Goal: Task Accomplishment & Management: Manage account settings

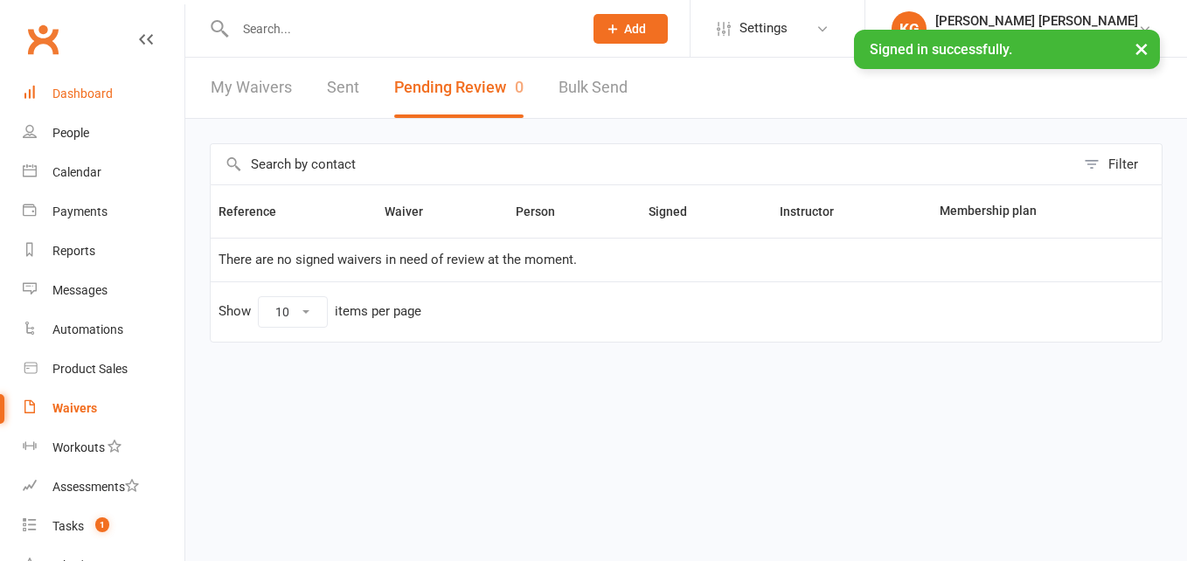
click at [86, 88] on div "Dashboard" at bounding box center [82, 94] width 60 height 14
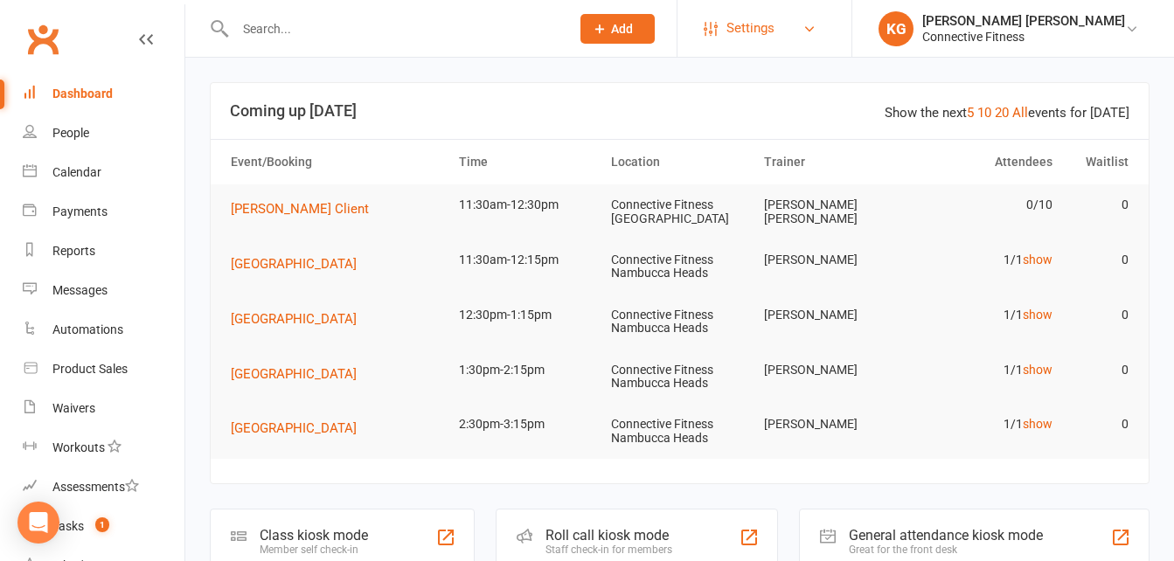
click at [825, 38] on link "Settings" at bounding box center [764, 28] width 121 height 39
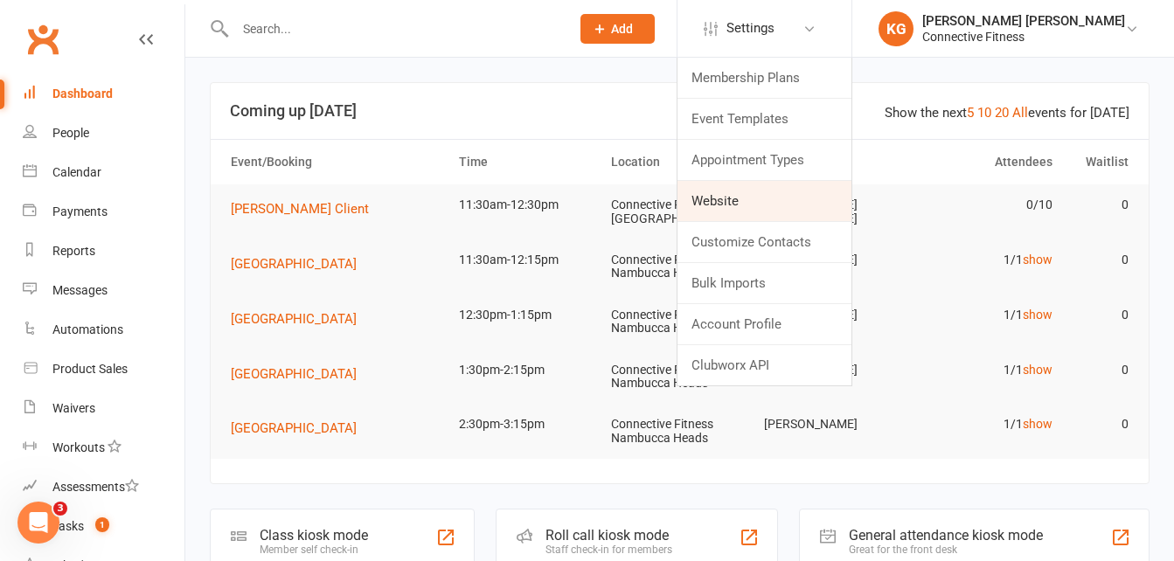
click at [835, 198] on link "Website" at bounding box center [764, 201] width 174 height 40
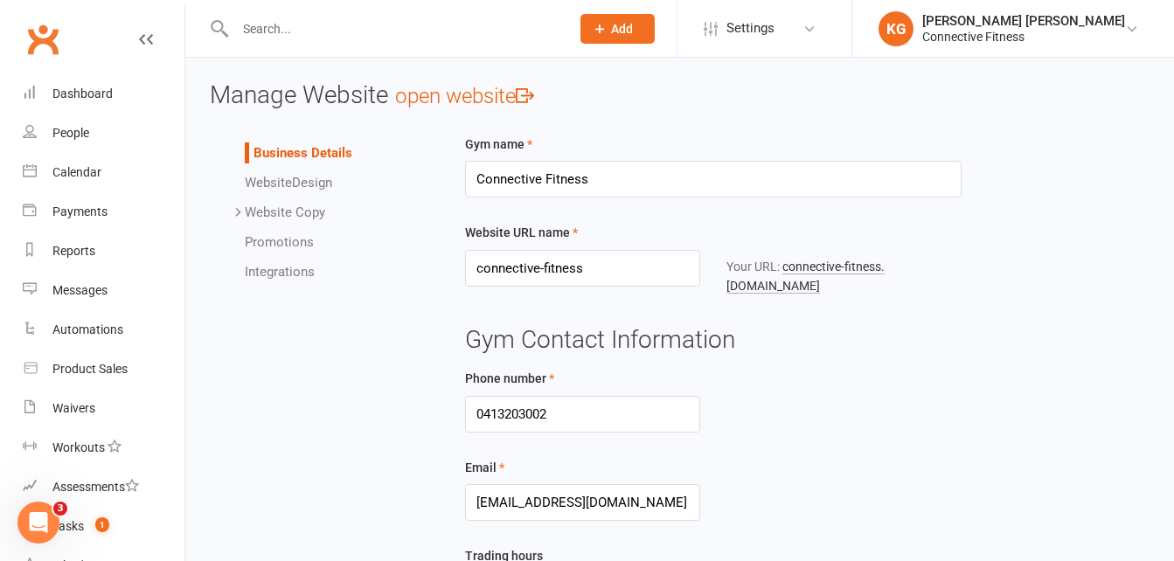
click at [819, 296] on div "Your URL: connective-fitness .[DOMAIN_NAME]" at bounding box center [843, 276] width 235 height 39
click at [819, 293] on link "connective-fitness .[DOMAIN_NAME]" at bounding box center [805, 277] width 158 height 34
click at [80, 399] on link "Waivers" at bounding box center [104, 408] width 162 height 39
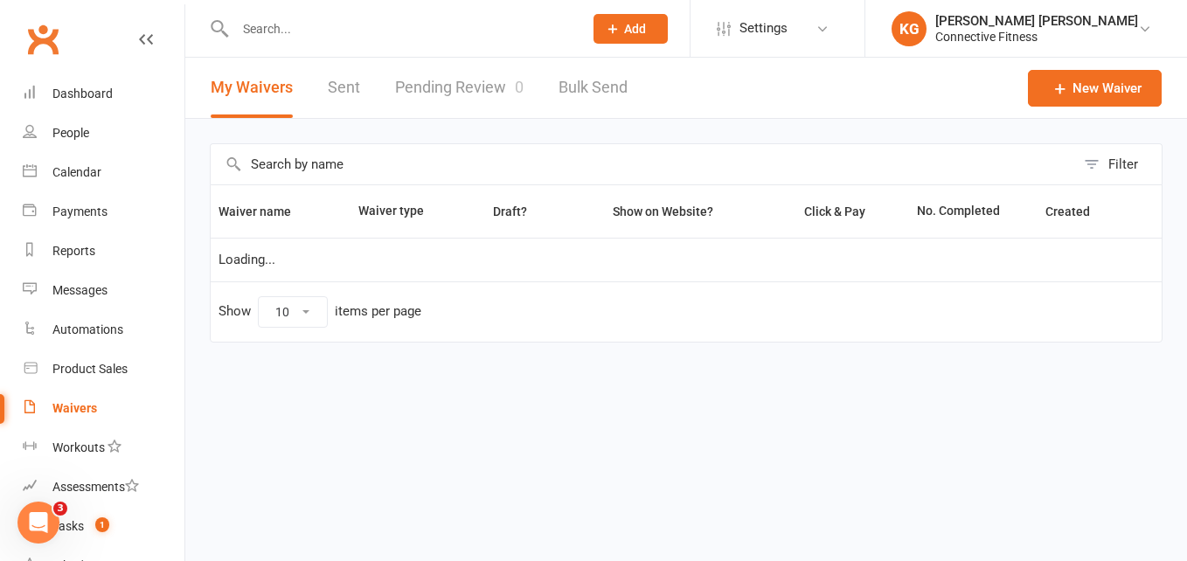
select select "100"
click at [508, 102] on link "Pending Review 0" at bounding box center [459, 88] width 128 height 60
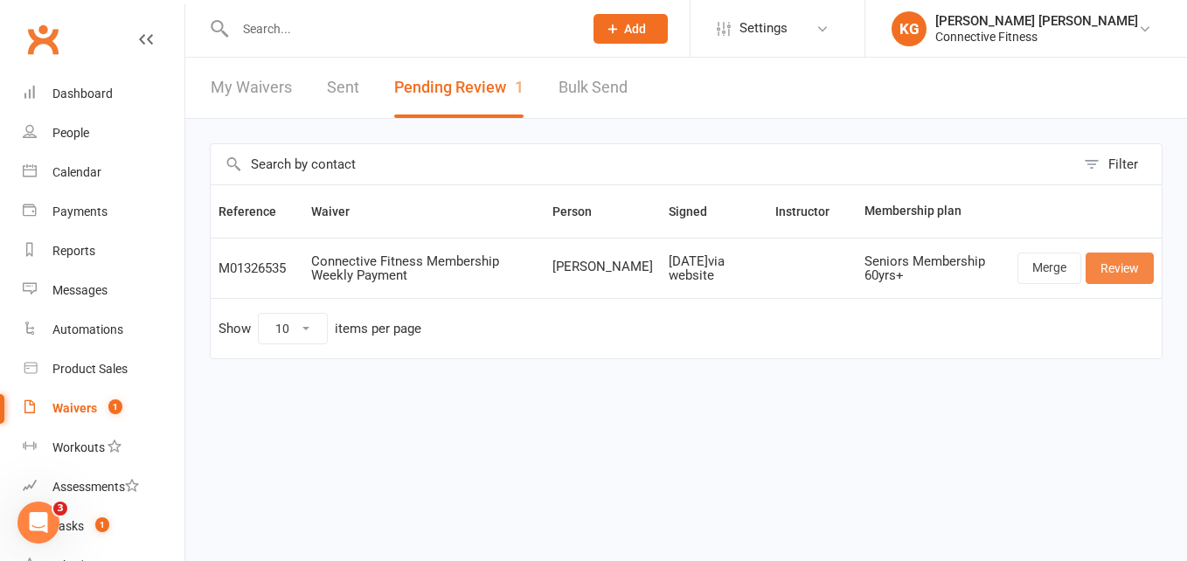
click at [1095, 260] on link "Review" at bounding box center [1119, 268] width 68 height 31
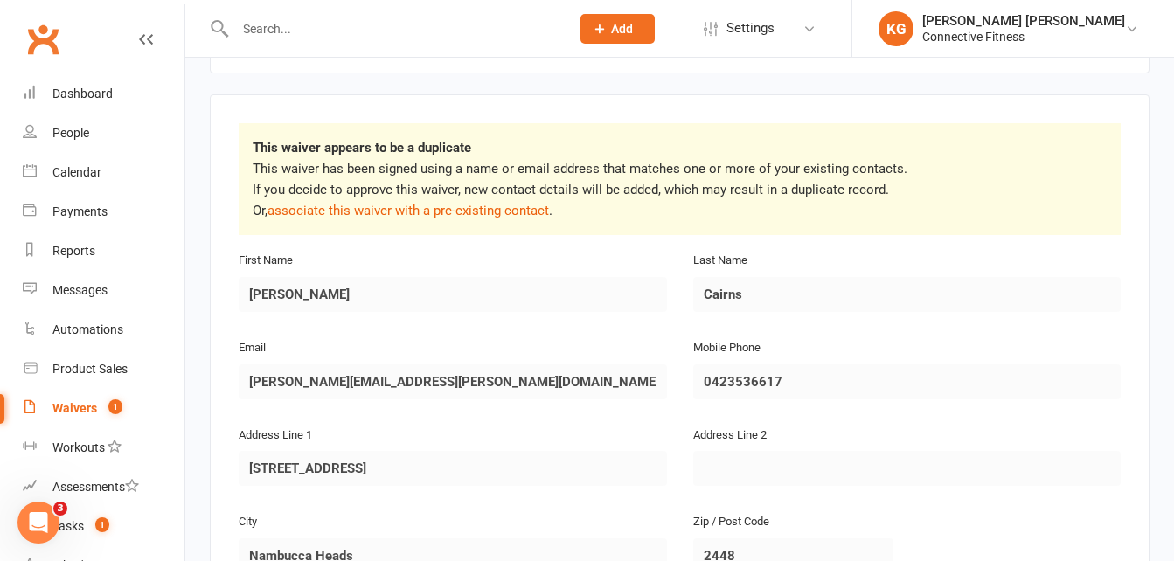
scroll to position [262, 0]
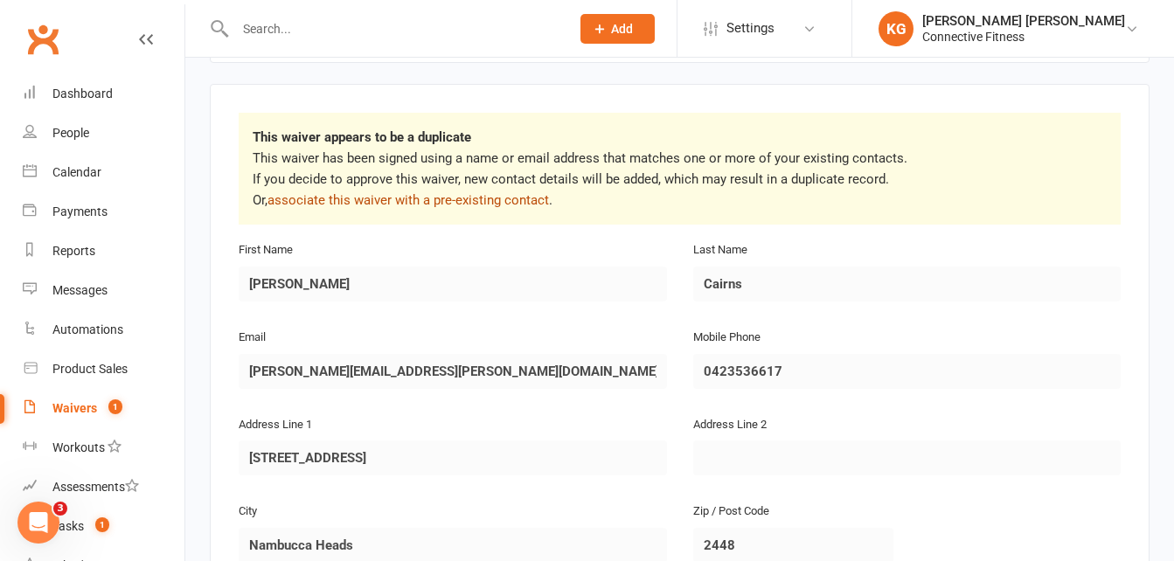
click at [485, 202] on link "associate this waiver with a pre-existing contact" at bounding box center [407, 200] width 281 height 16
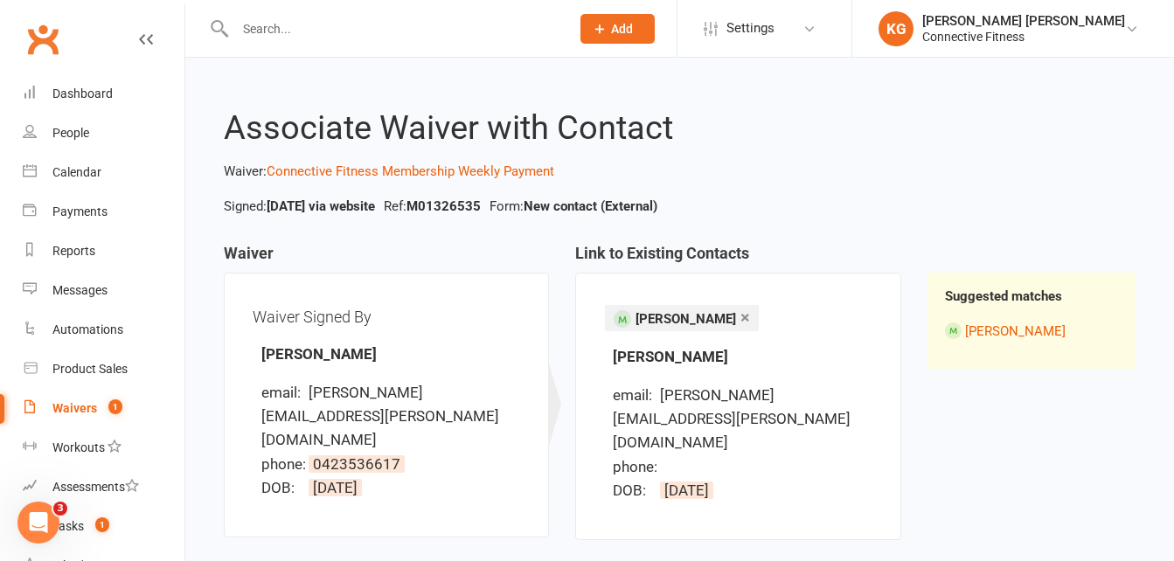
scroll to position [134, 0]
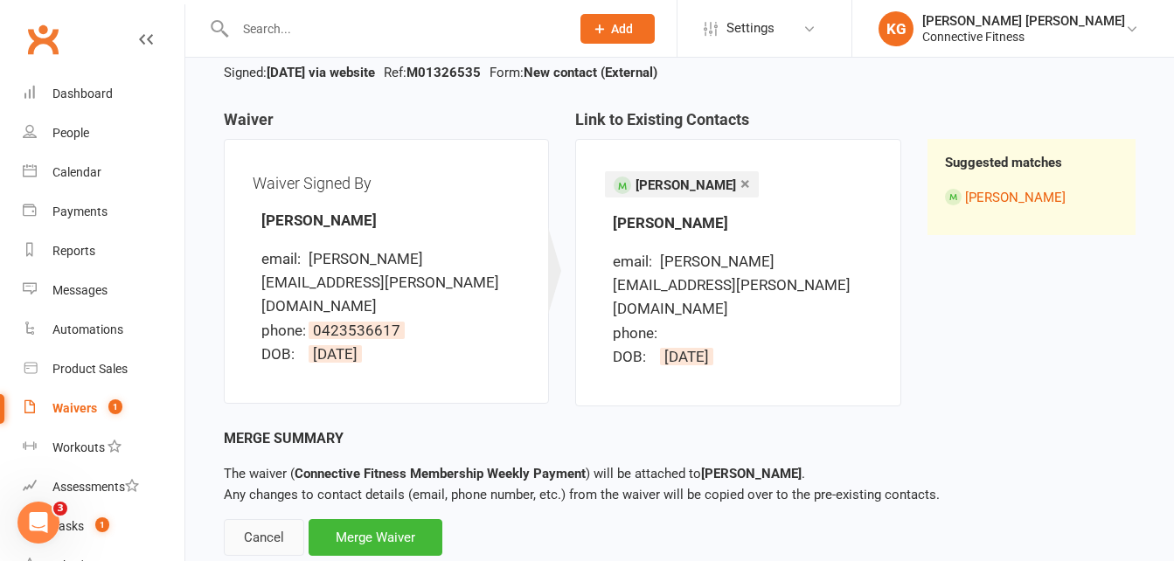
click at [252, 519] on div "Cancel" at bounding box center [264, 537] width 80 height 37
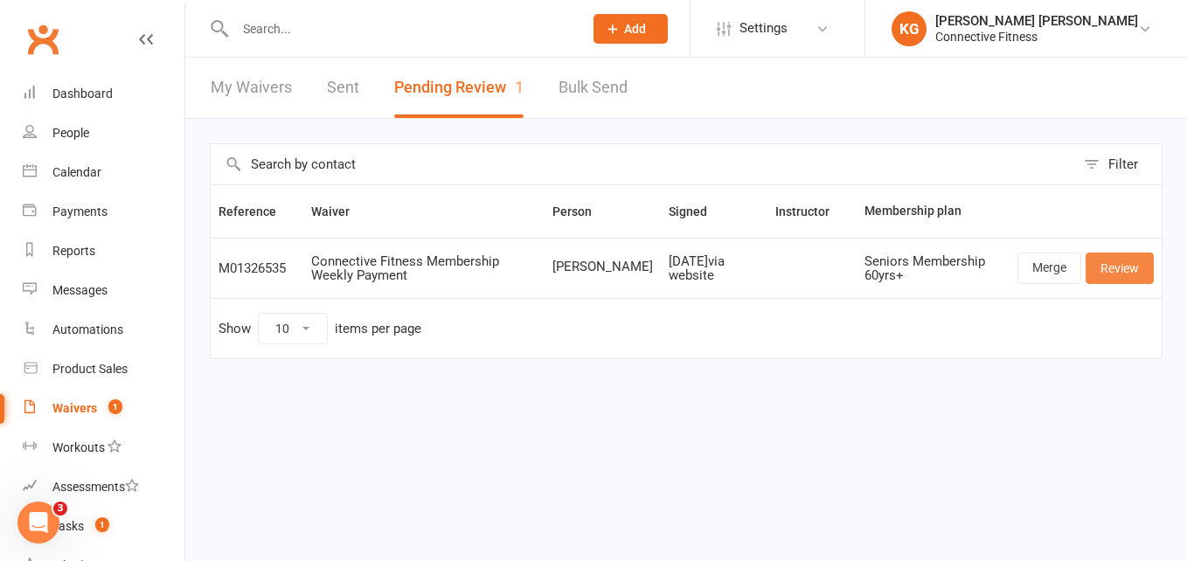
click at [1139, 267] on link "Review" at bounding box center [1119, 268] width 68 height 31
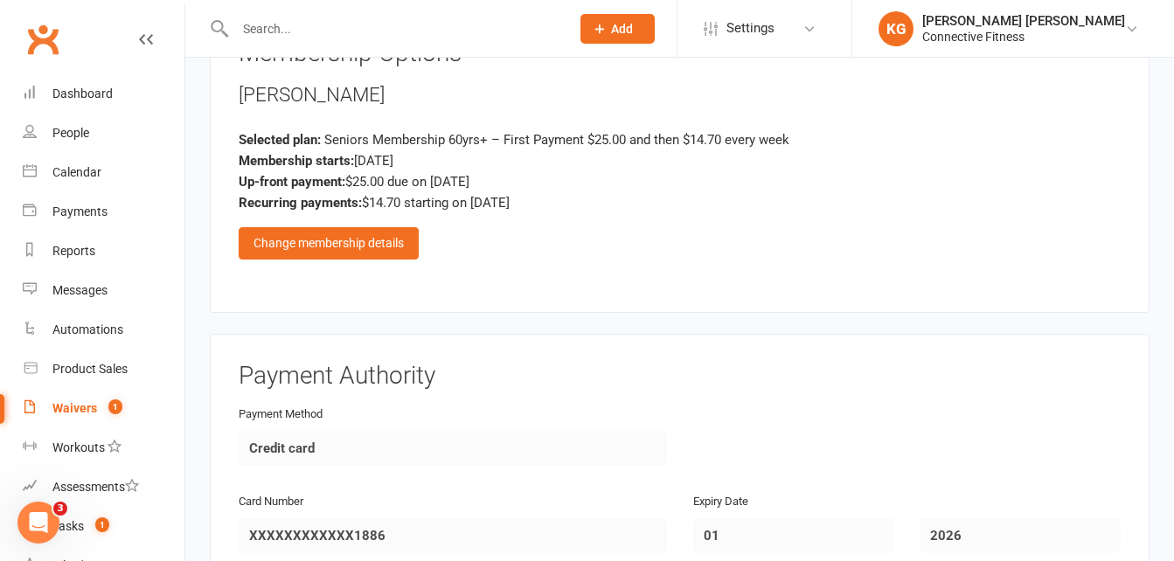
scroll to position [2239, 0]
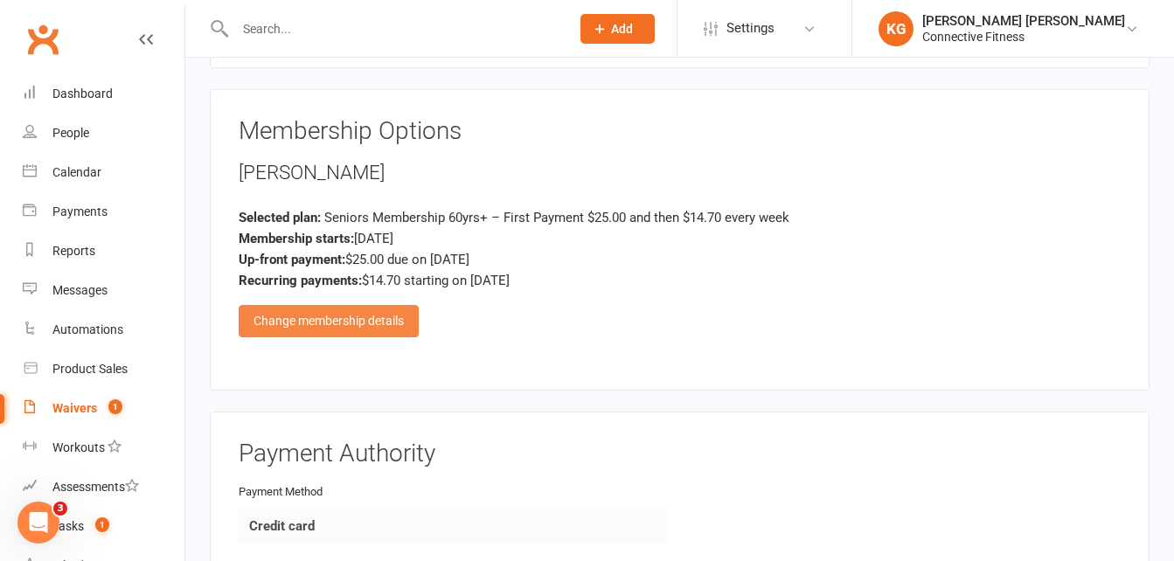
click at [378, 314] on div "Change membership details" at bounding box center [329, 320] width 180 height 31
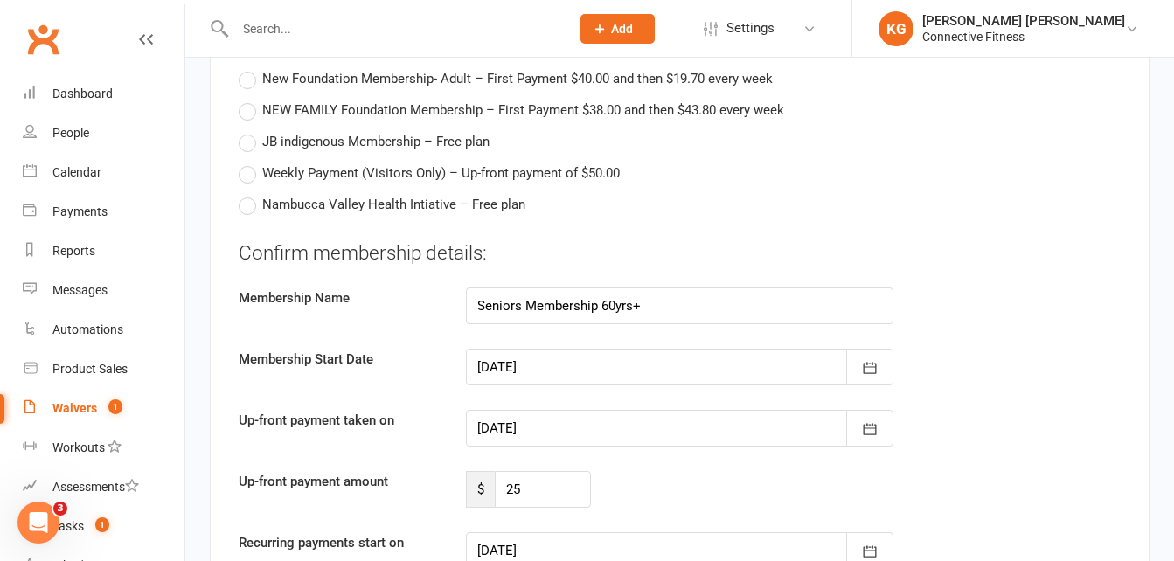
scroll to position [3024, 0]
click at [568, 505] on input "25" at bounding box center [543, 487] width 96 height 37
type input "2"
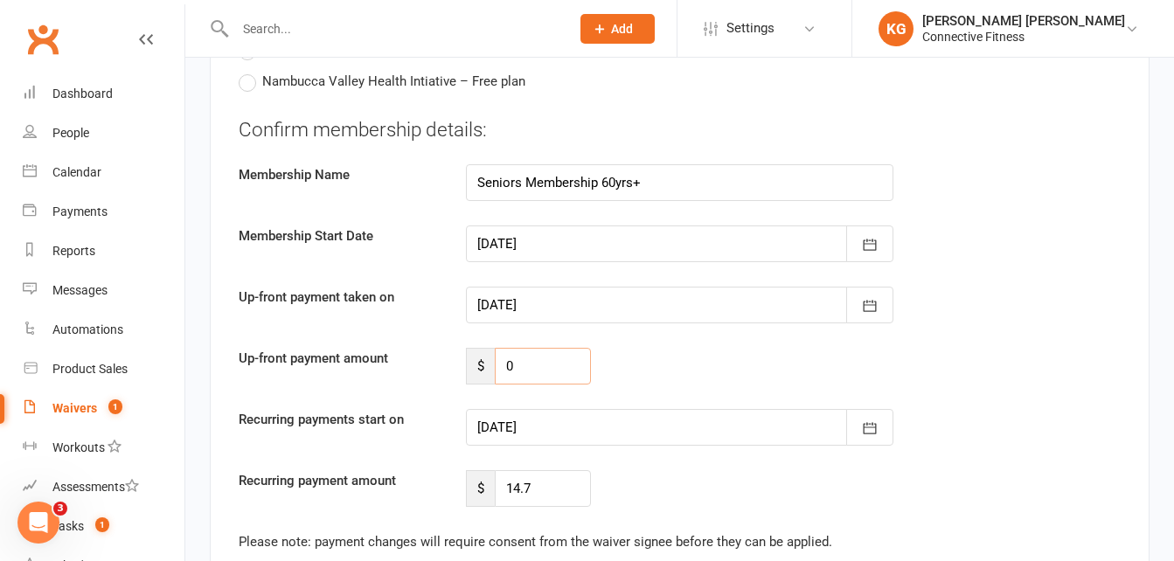
scroll to position [3205, 0]
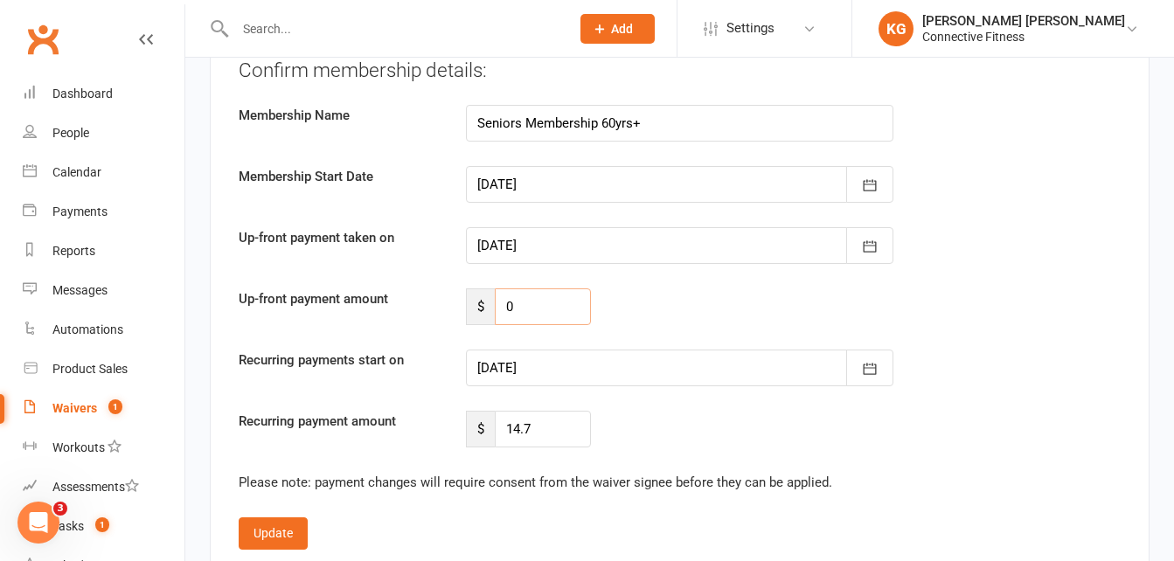
type input "0"
click at [645, 364] on div at bounding box center [680, 368] width 428 height 37
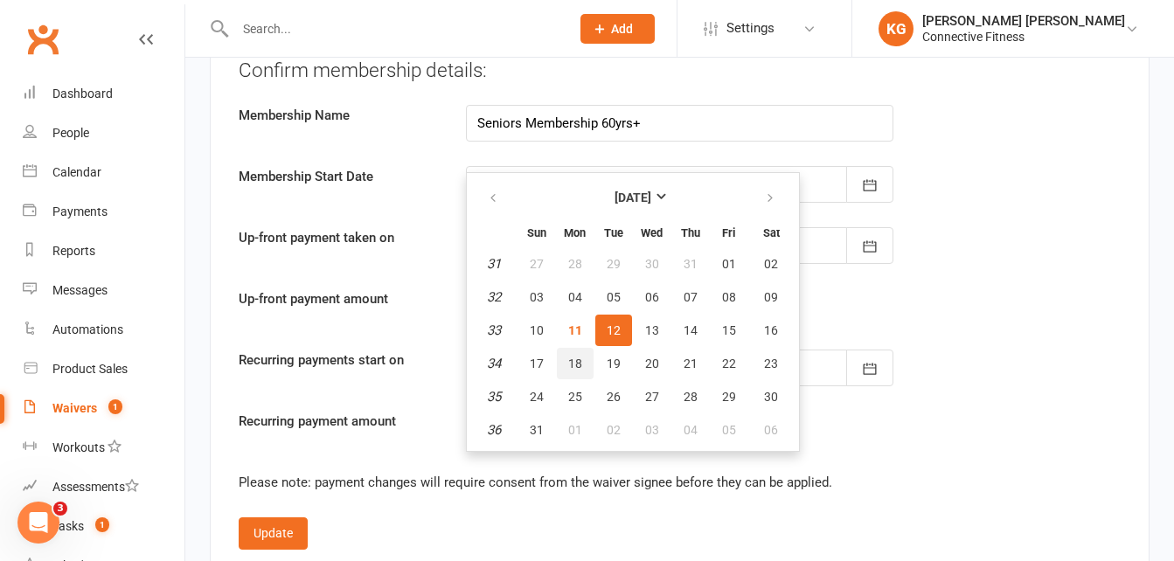
click at [574, 359] on span "18" at bounding box center [575, 364] width 14 height 14
type input "[DATE]"
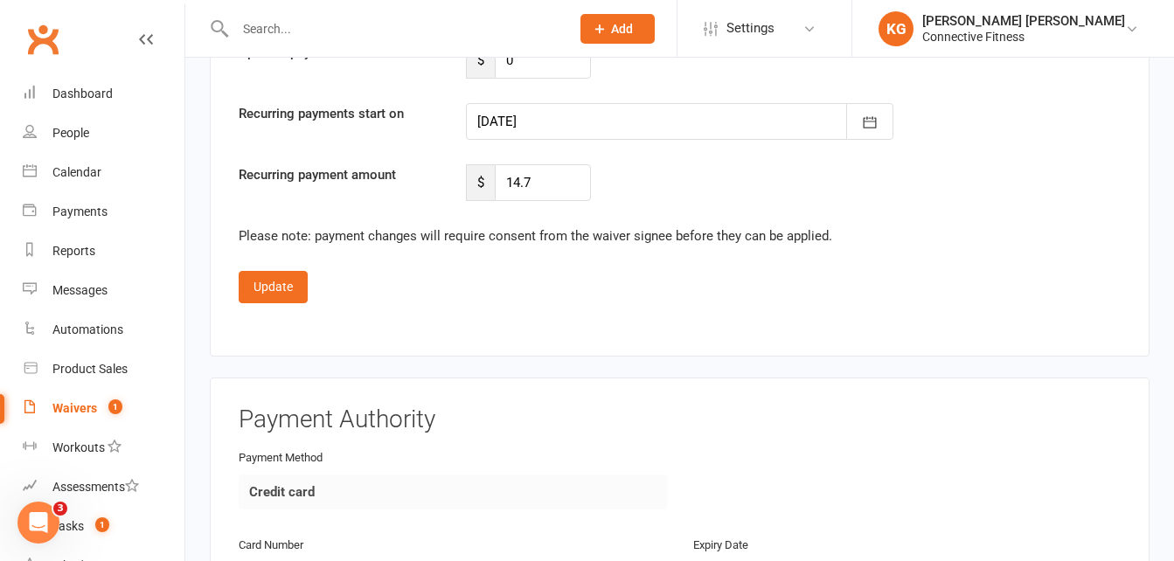
scroll to position [3452, 0]
click at [289, 287] on button "Update" at bounding box center [273, 285] width 69 height 31
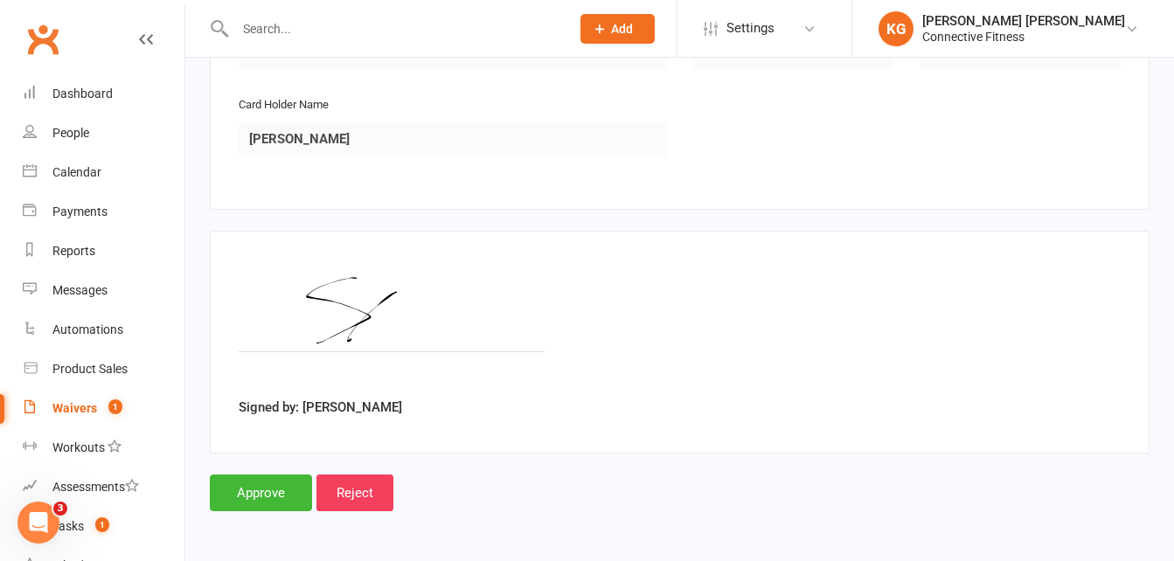
scroll to position [2800, 0]
click at [238, 498] on input "Approve" at bounding box center [261, 493] width 102 height 37
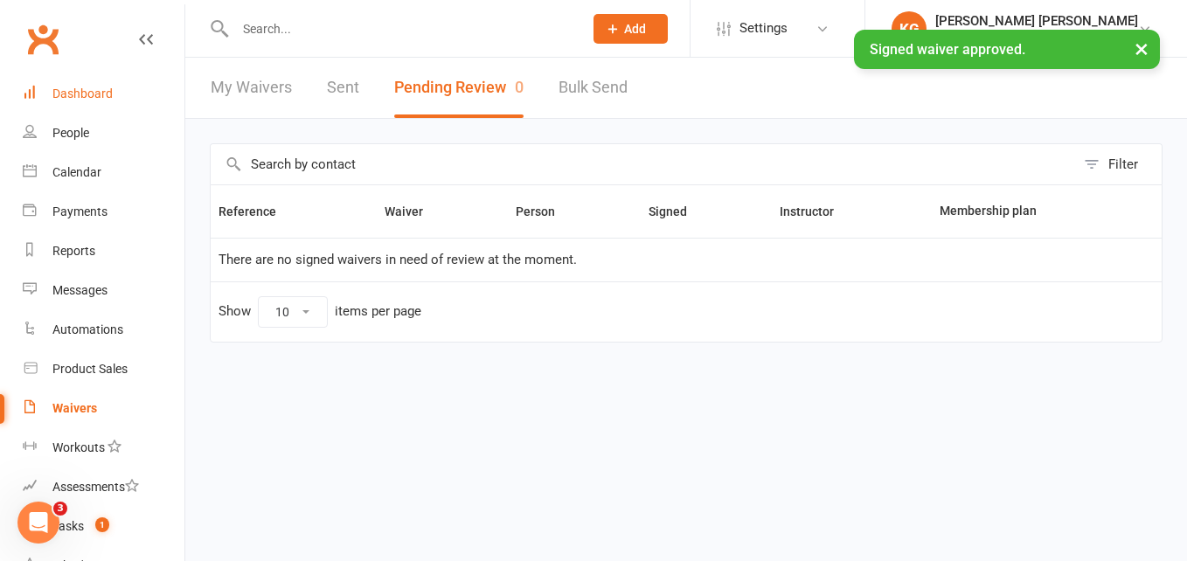
click at [84, 82] on link "Dashboard" at bounding box center [104, 93] width 162 height 39
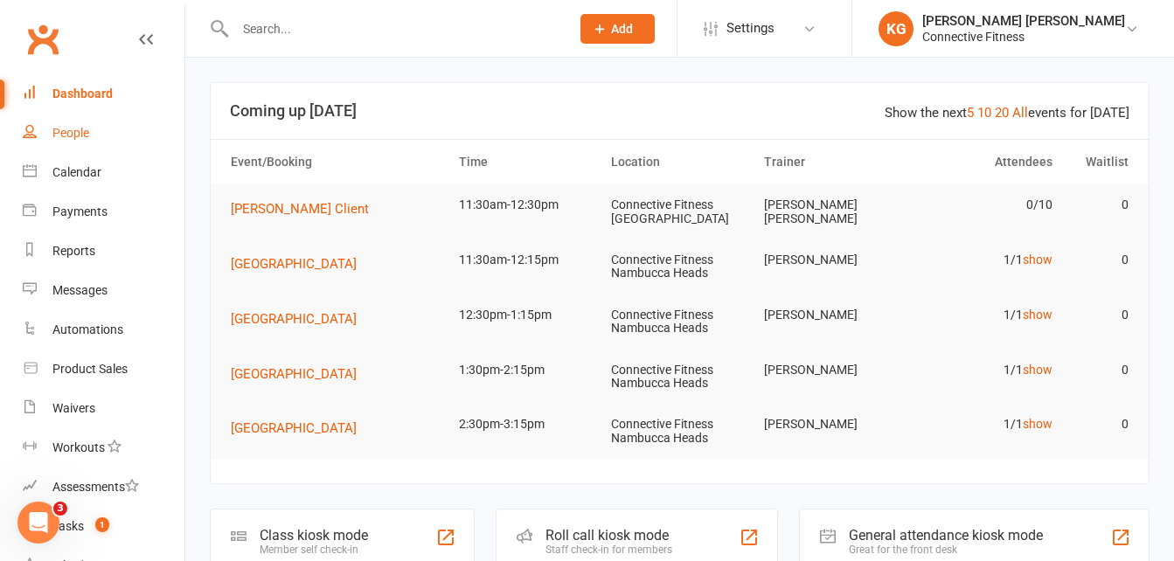
click at [94, 139] on link "People" at bounding box center [104, 133] width 162 height 39
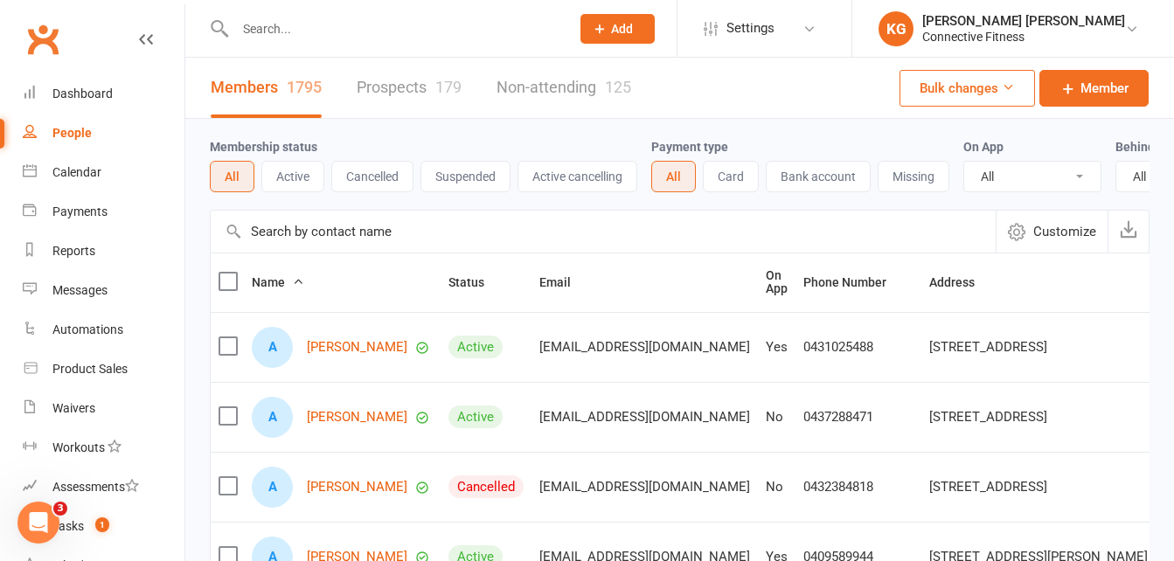
click at [342, 253] on input "text" at bounding box center [603, 232] width 785 height 42
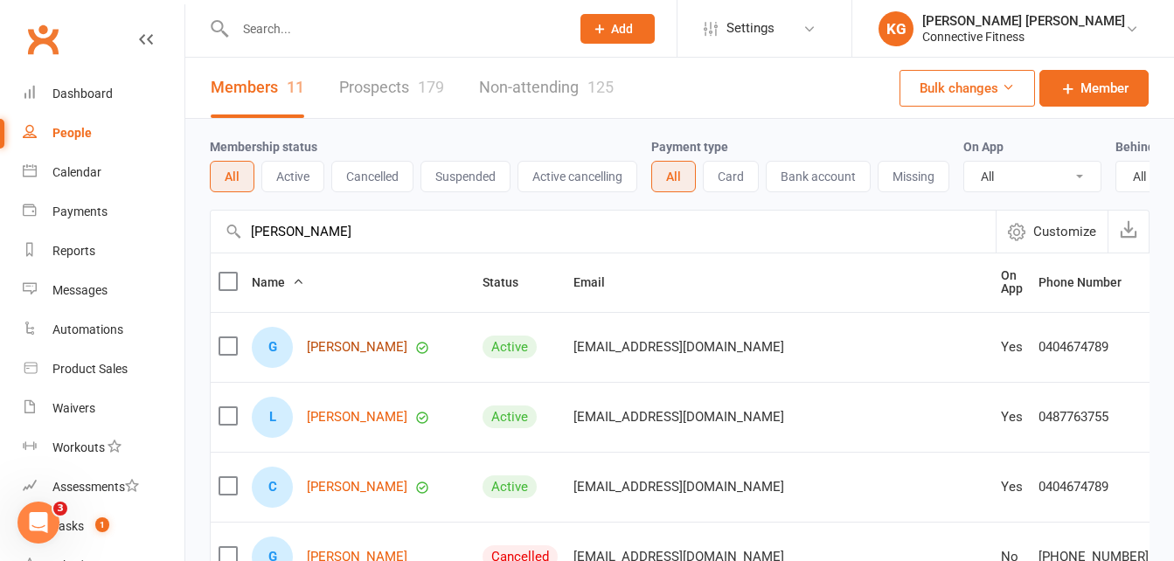
type input "[PERSON_NAME]"
click at [391, 355] on link "[PERSON_NAME]" at bounding box center [357, 347] width 101 height 15
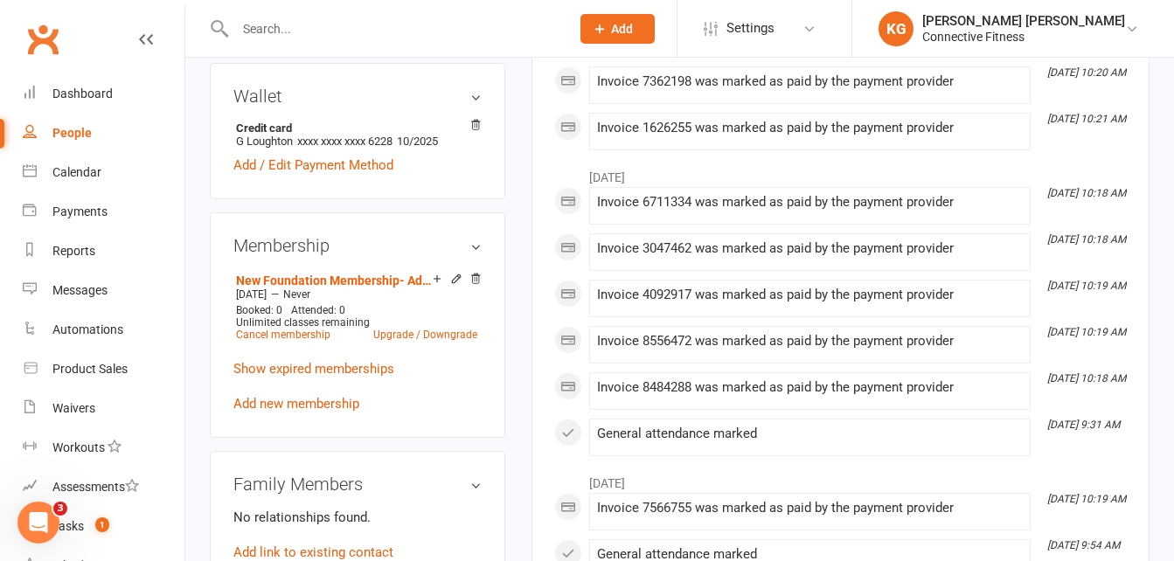
scroll to position [528, 0]
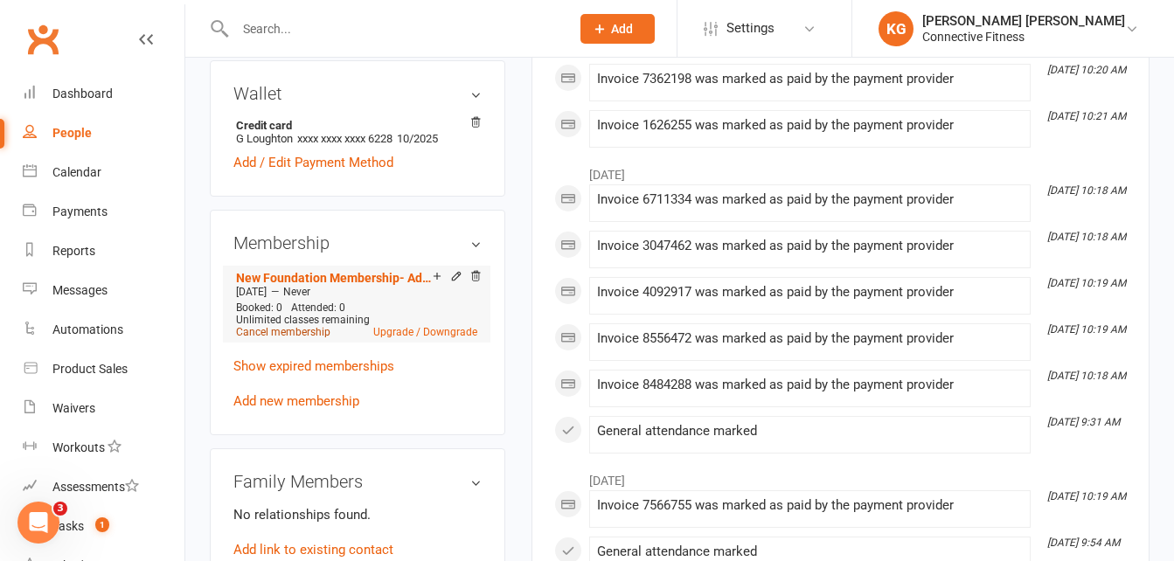
click at [289, 338] on link "Cancel membership" at bounding box center [283, 332] width 94 height 12
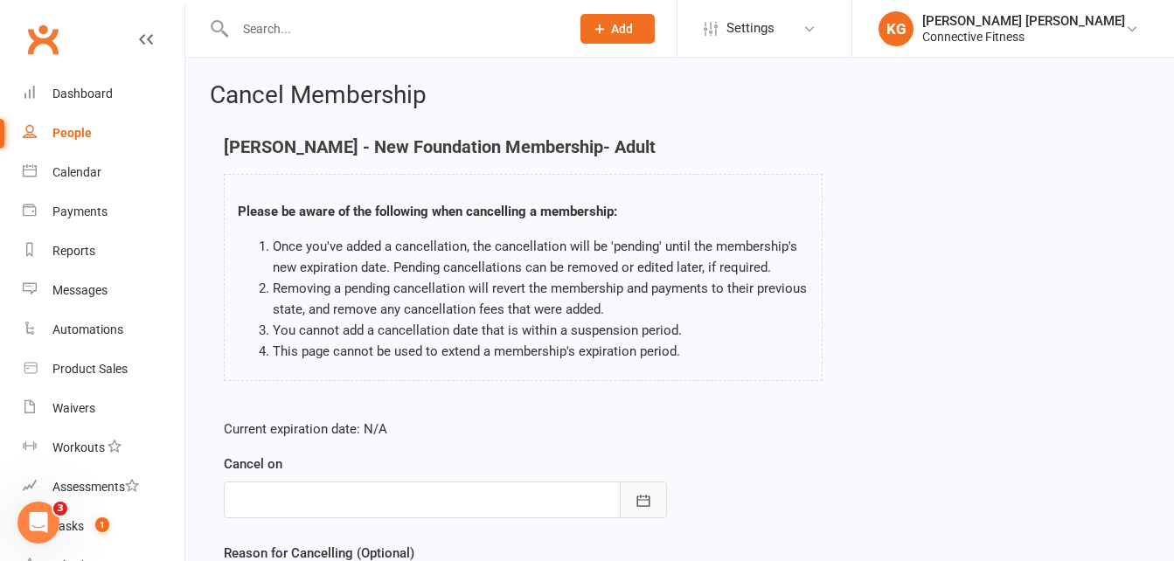
click at [641, 489] on button "button" at bounding box center [643, 500] width 47 height 37
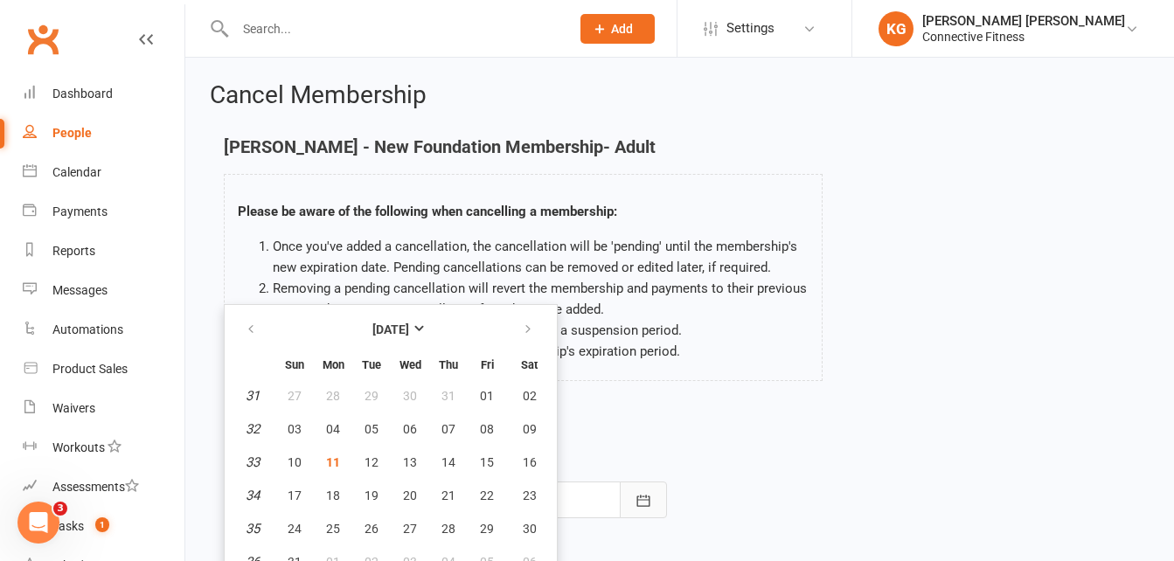
scroll to position [18, 0]
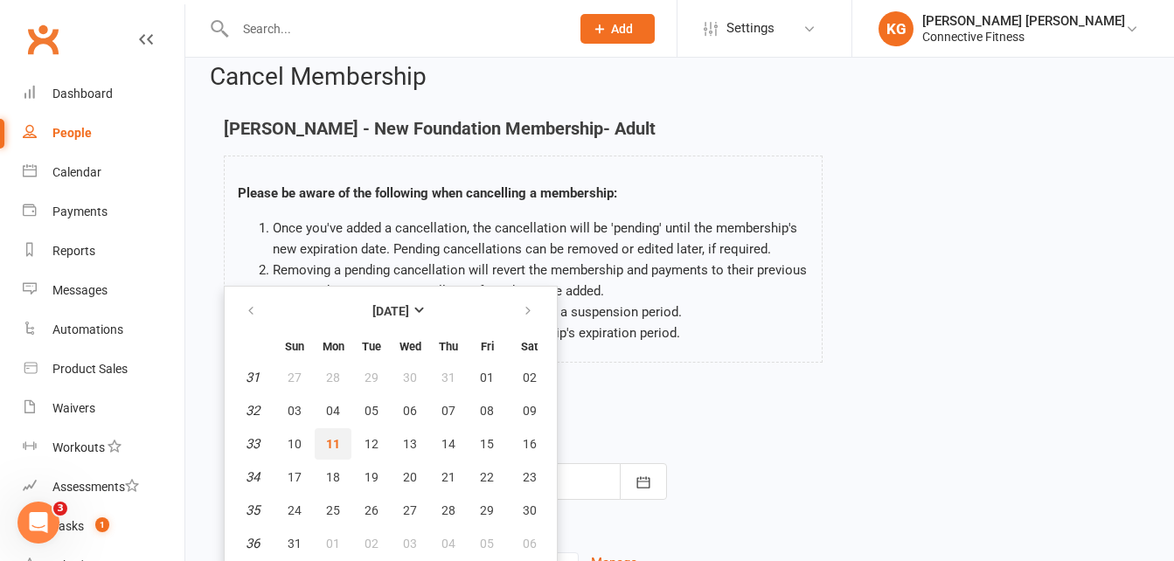
click at [323, 449] on button "11" at bounding box center [333, 443] width 37 height 31
type input "[DATE]"
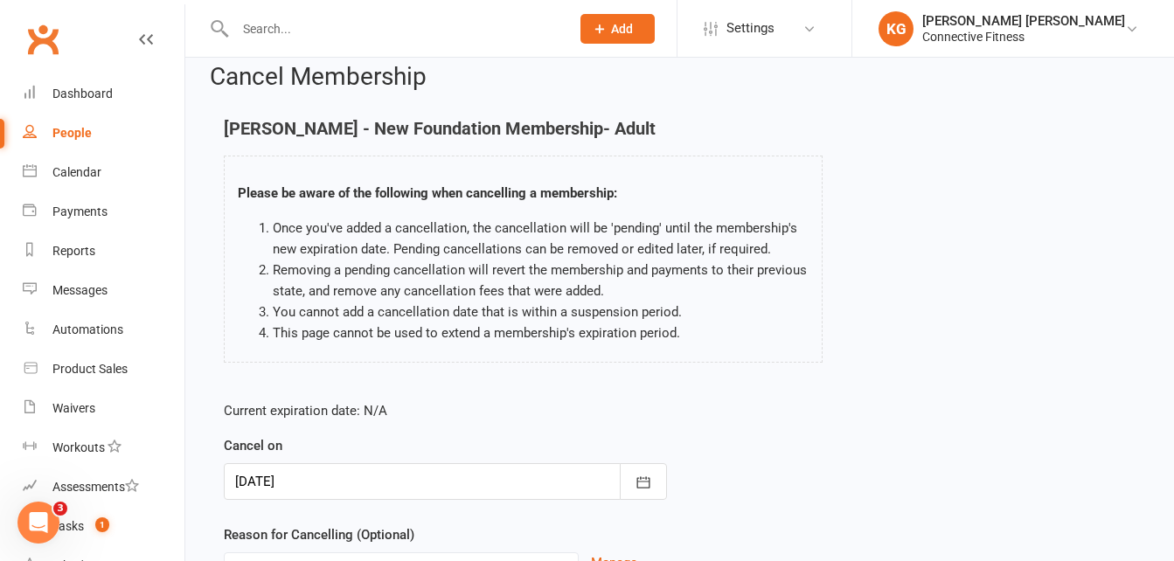
scroll to position [194, 0]
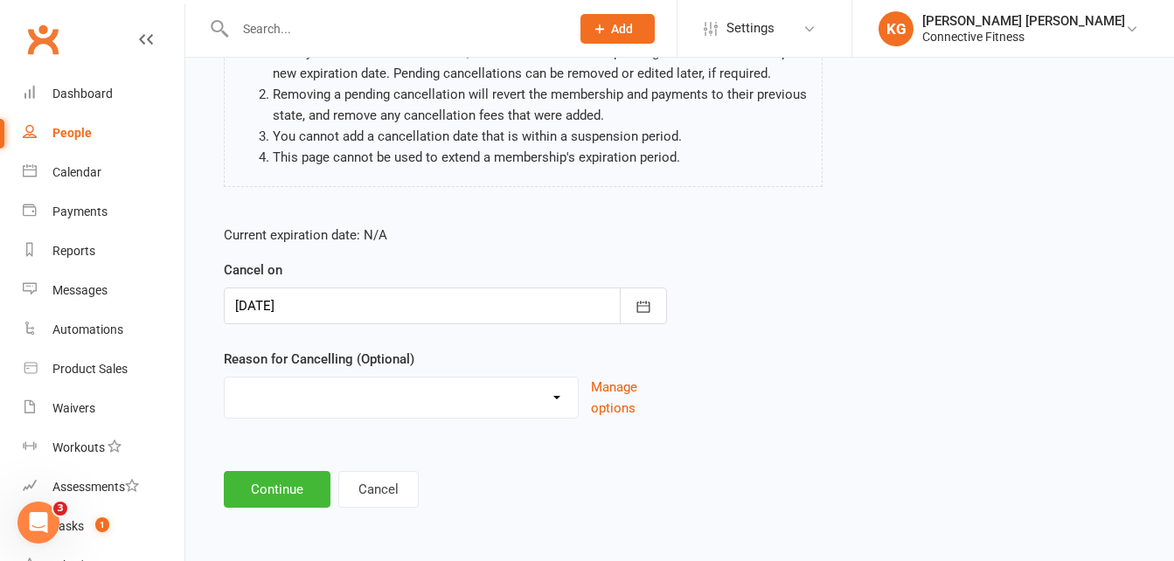
click at [322, 397] on select "Holiday Injury Member request at Facility Member request Via email Member reque…" at bounding box center [401, 395] width 353 height 35
select select "7"
click at [225, 378] on select "Holiday Injury Member request at Facility Member request Via email Member reque…" at bounding box center [401, 395] width 353 height 35
click at [309, 502] on button "Continue" at bounding box center [277, 489] width 107 height 37
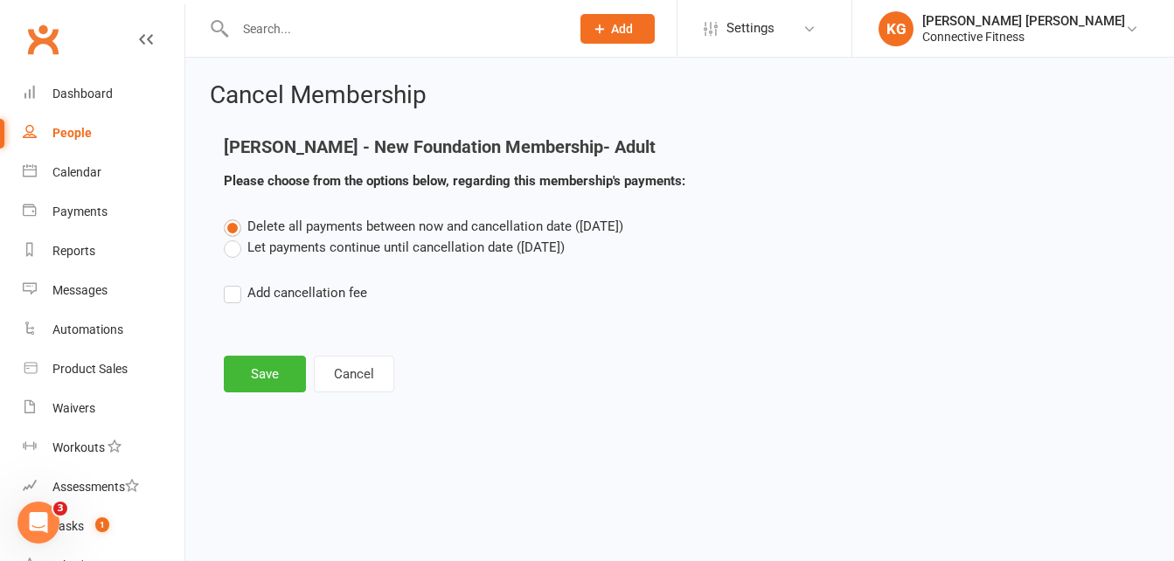
scroll to position [0, 0]
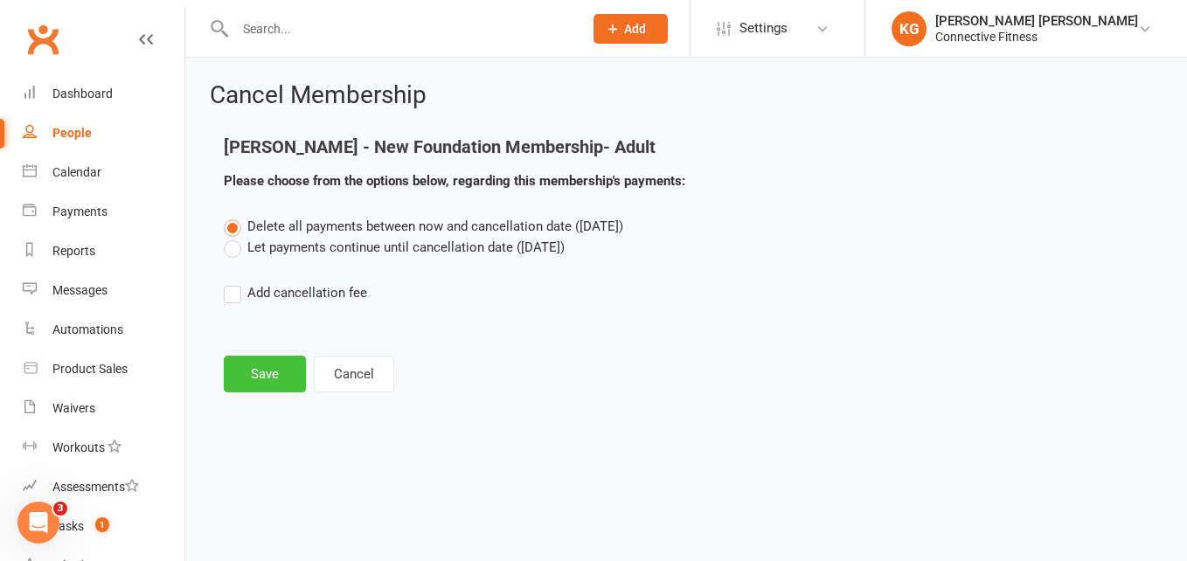
click at [280, 379] on button "Save" at bounding box center [265, 374] width 82 height 37
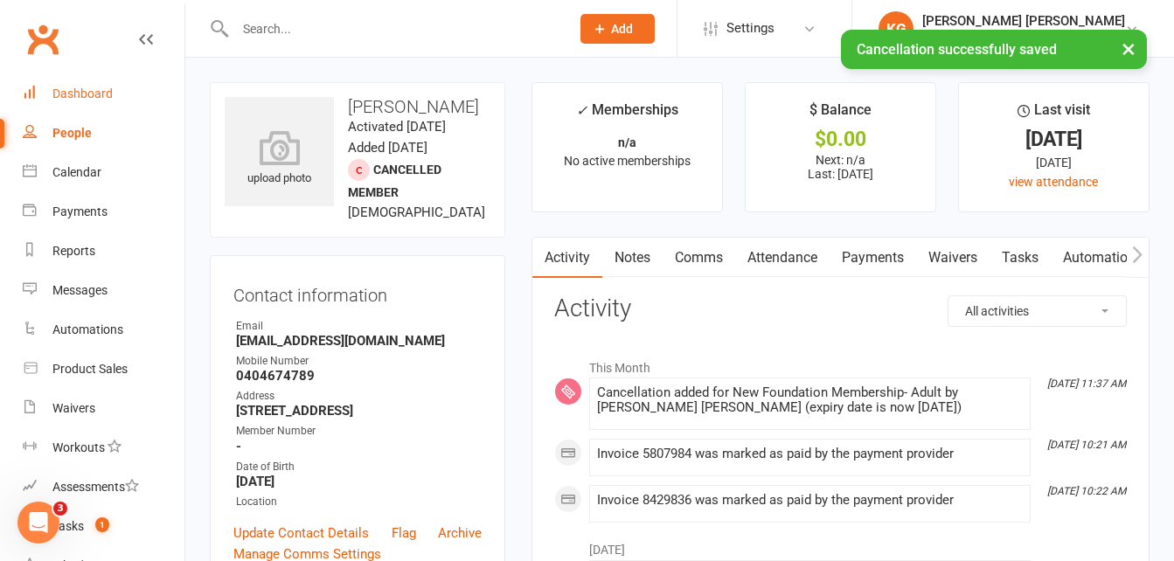
click at [87, 94] on div "Dashboard" at bounding box center [82, 94] width 60 height 14
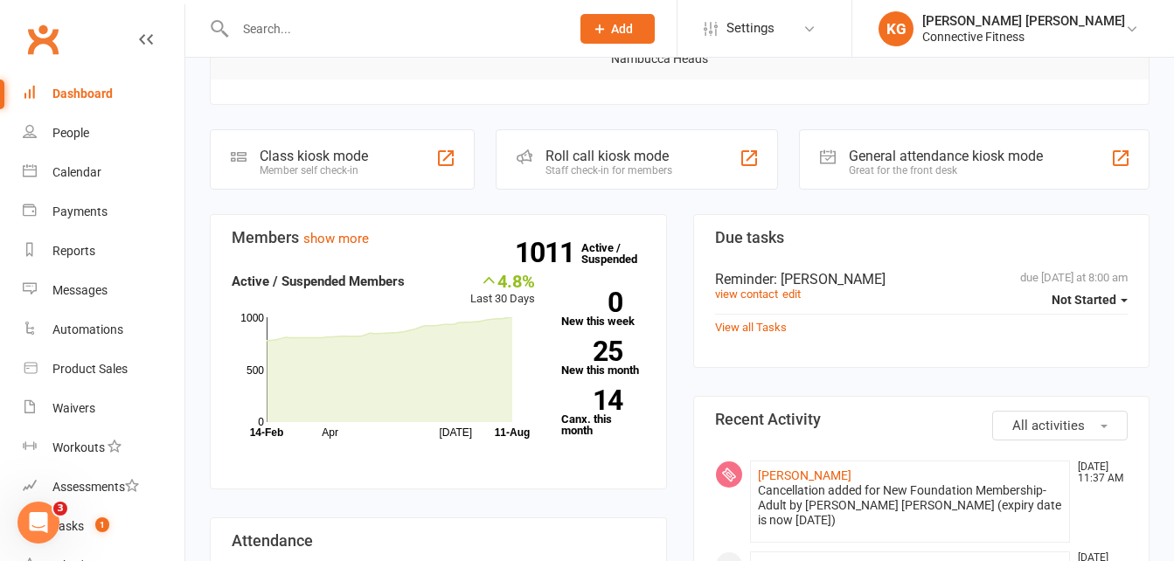
scroll to position [378, 0]
click at [322, 240] on link "show more" at bounding box center [336, 240] width 66 height 16
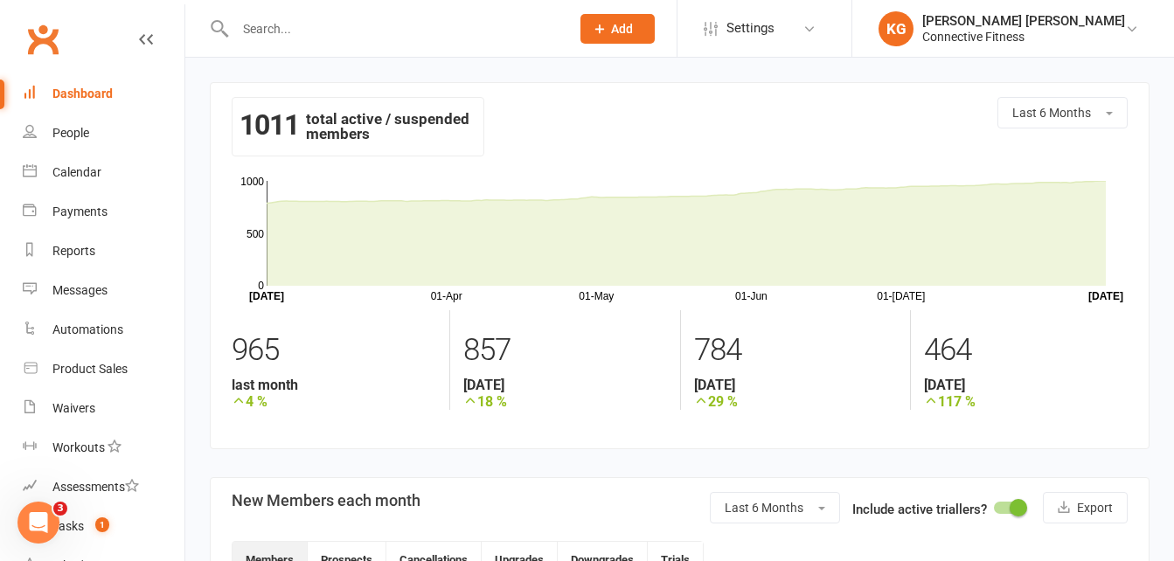
click at [106, 97] on div "Dashboard" at bounding box center [82, 94] width 60 height 14
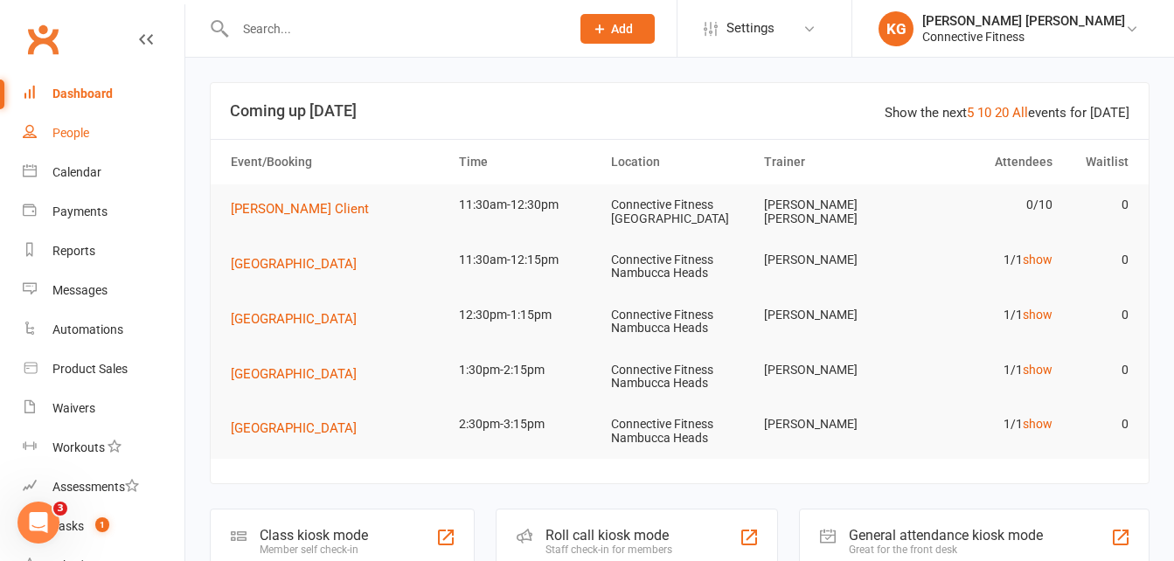
click at [74, 140] on div "People" at bounding box center [70, 133] width 37 height 14
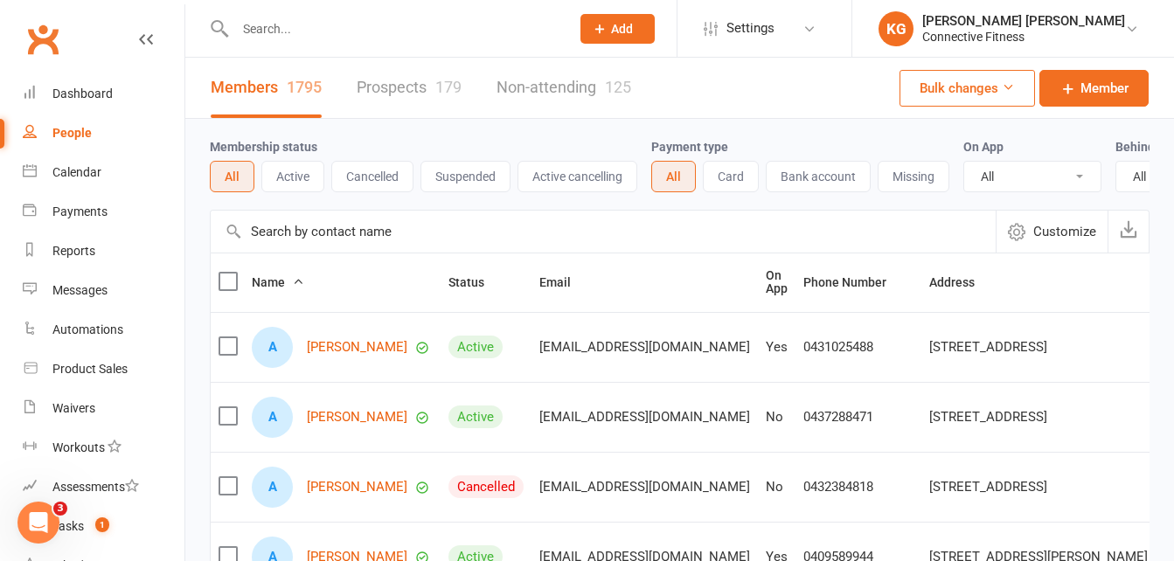
click at [320, 243] on input "text" at bounding box center [603, 232] width 785 height 42
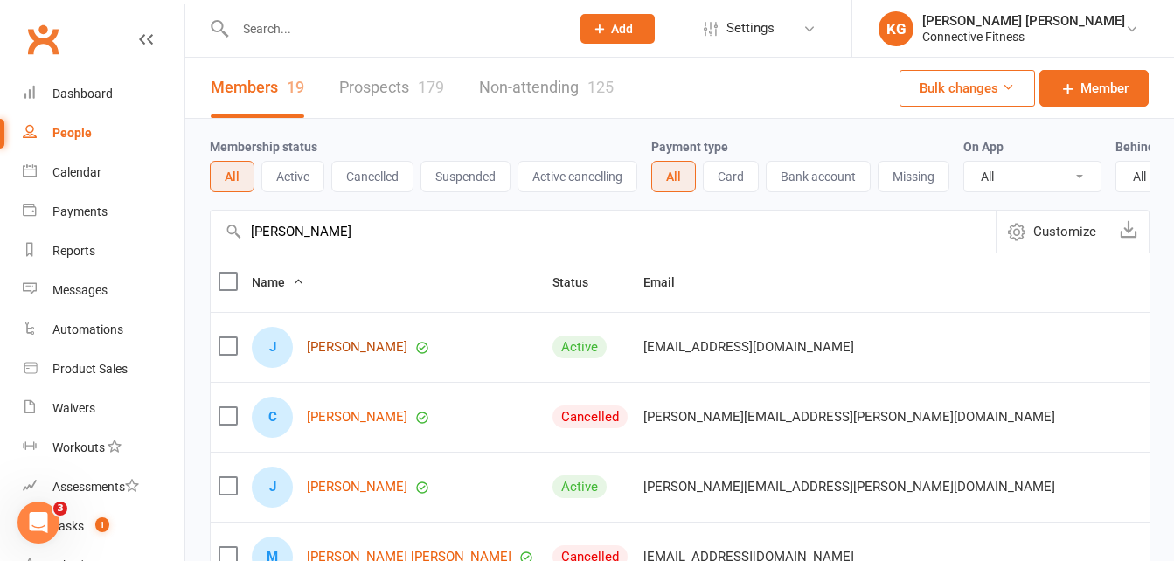
type input "[PERSON_NAME]"
click at [372, 355] on link "[PERSON_NAME]" at bounding box center [357, 347] width 101 height 15
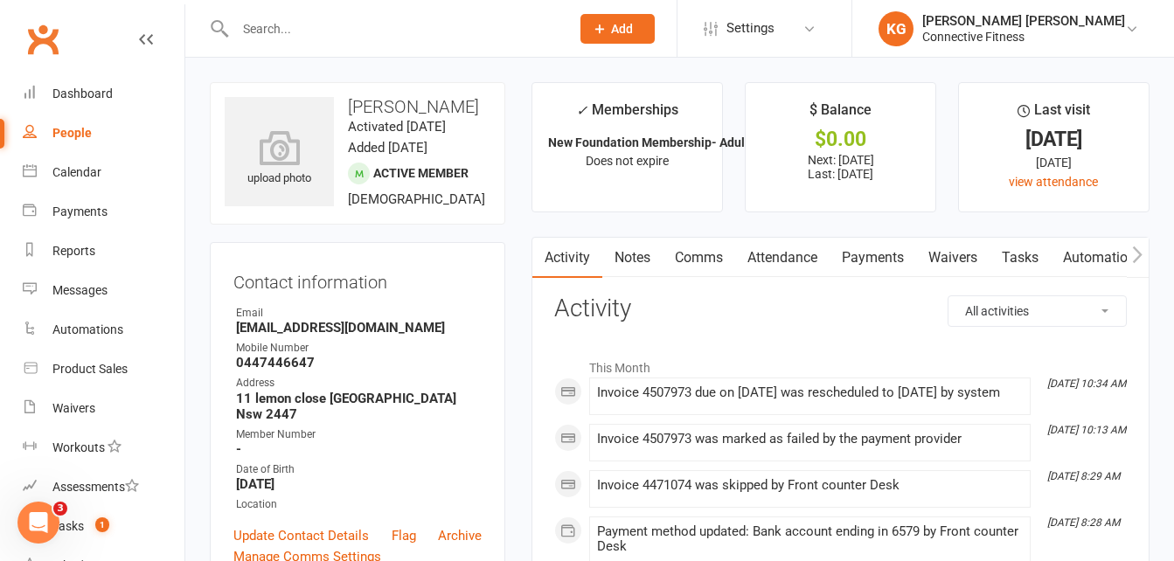
click at [878, 261] on link "Payments" at bounding box center [872, 258] width 87 height 40
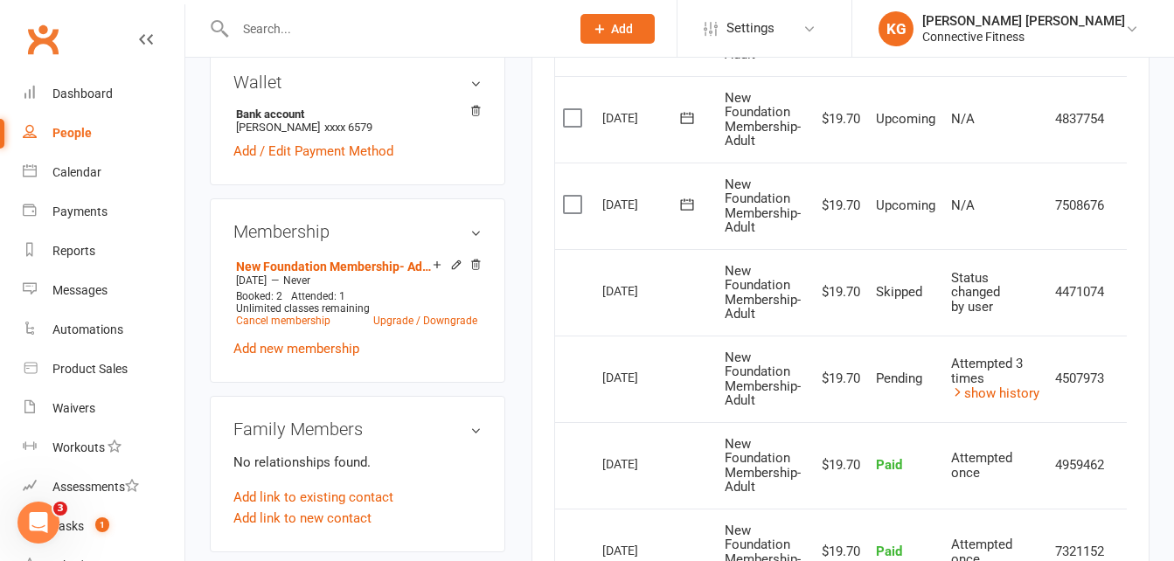
scroll to position [0, 28]
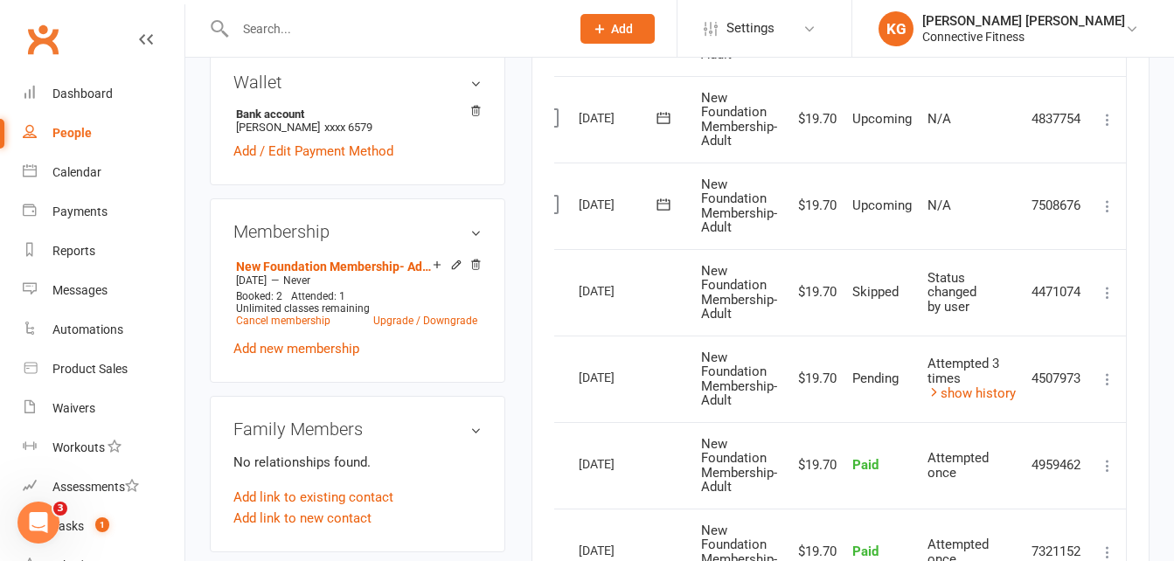
click at [1110, 374] on icon at bounding box center [1107, 379] width 17 height 17
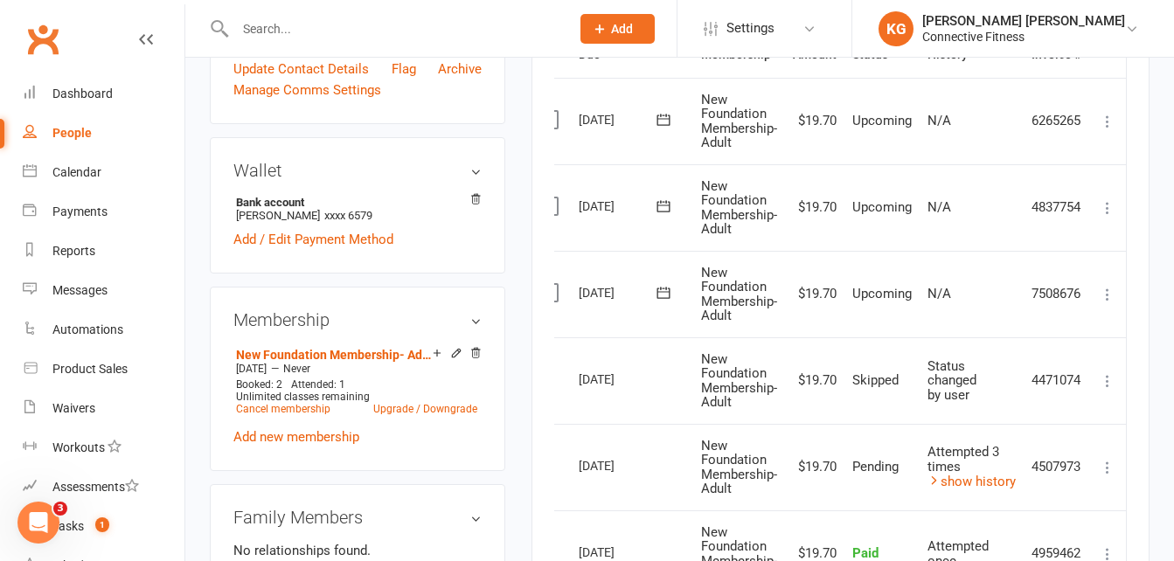
scroll to position [466, 0]
click at [1105, 289] on icon at bounding box center [1107, 295] width 17 height 17
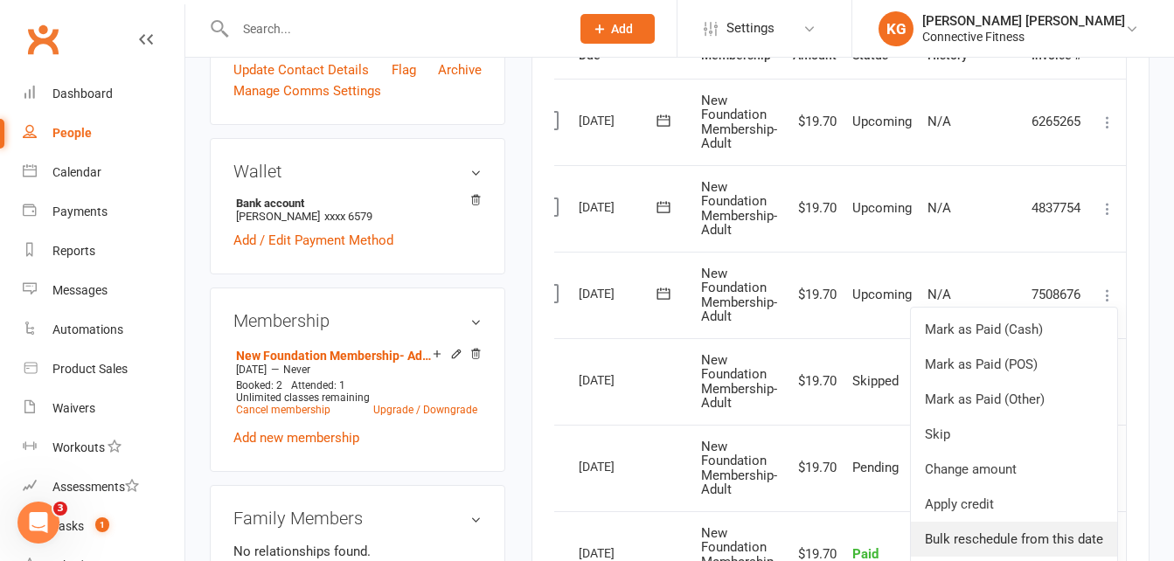
click at [1023, 531] on link "Bulk reschedule from this date" at bounding box center [1014, 539] width 206 height 35
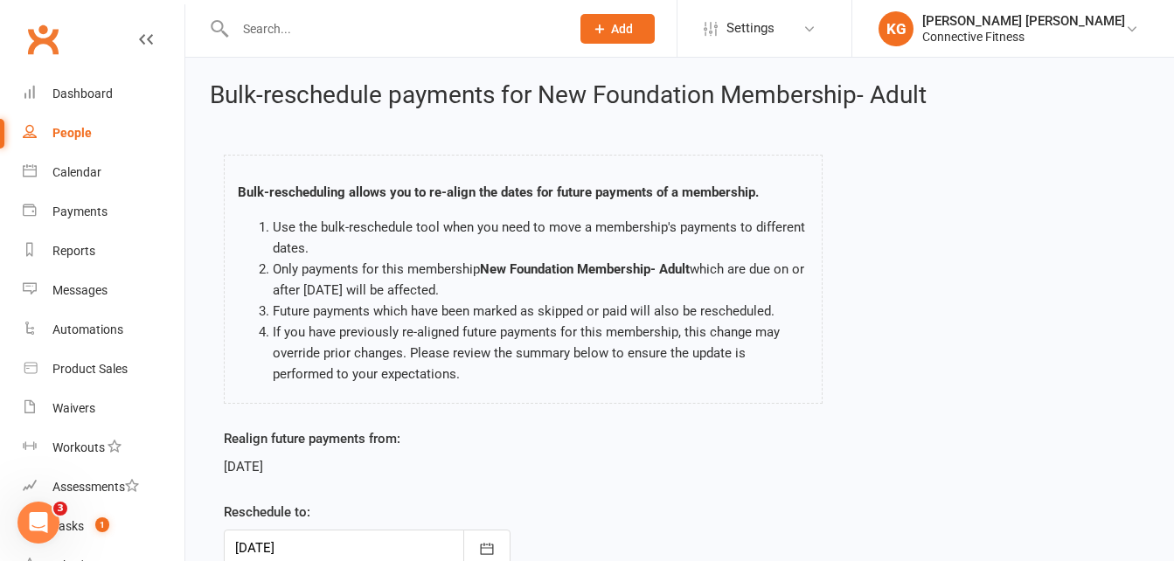
scroll to position [144, 0]
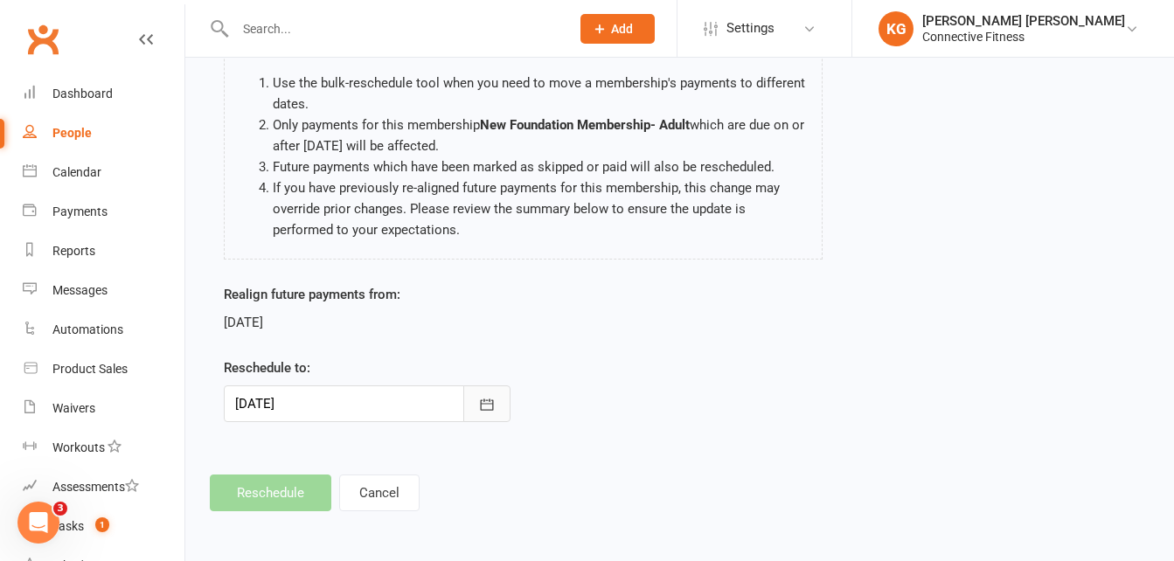
click at [483, 414] on button "button" at bounding box center [486, 403] width 47 height 37
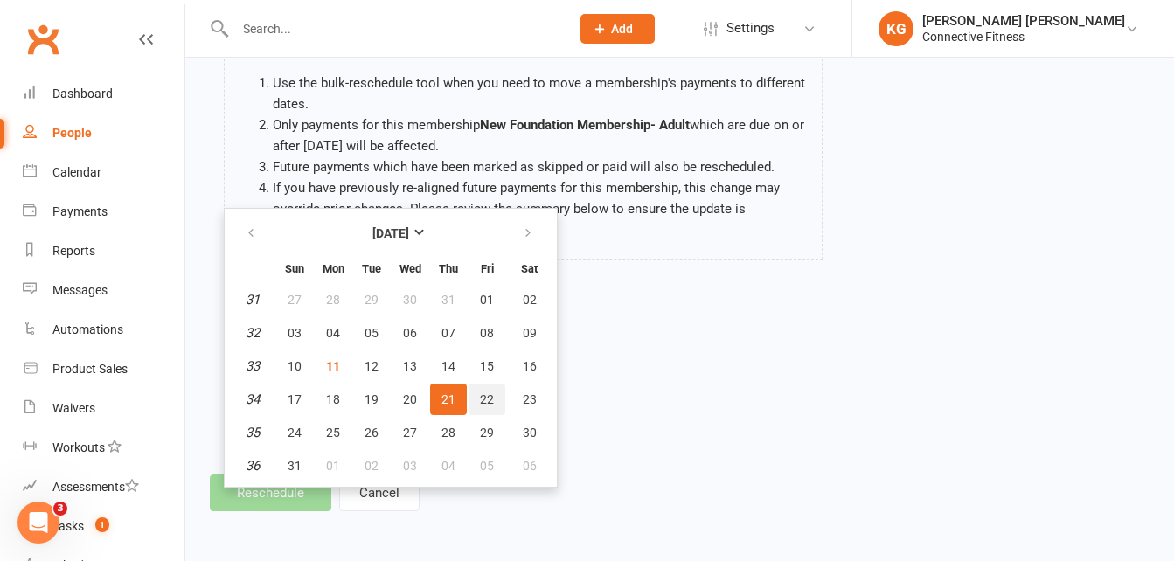
click at [480, 389] on button "22" at bounding box center [486, 399] width 37 height 31
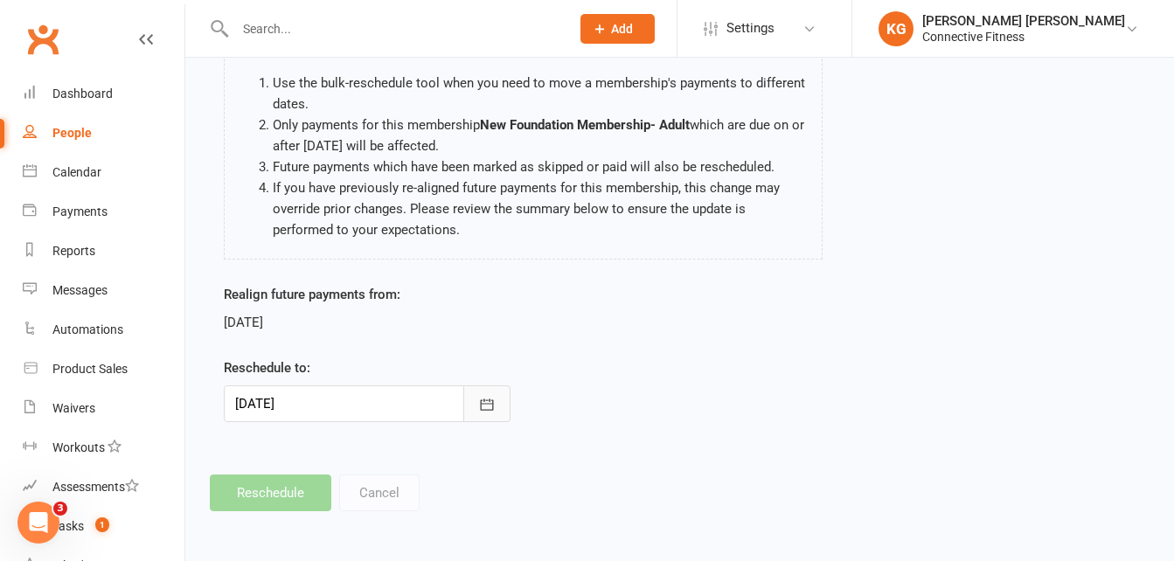
click at [482, 392] on button "button" at bounding box center [486, 403] width 47 height 37
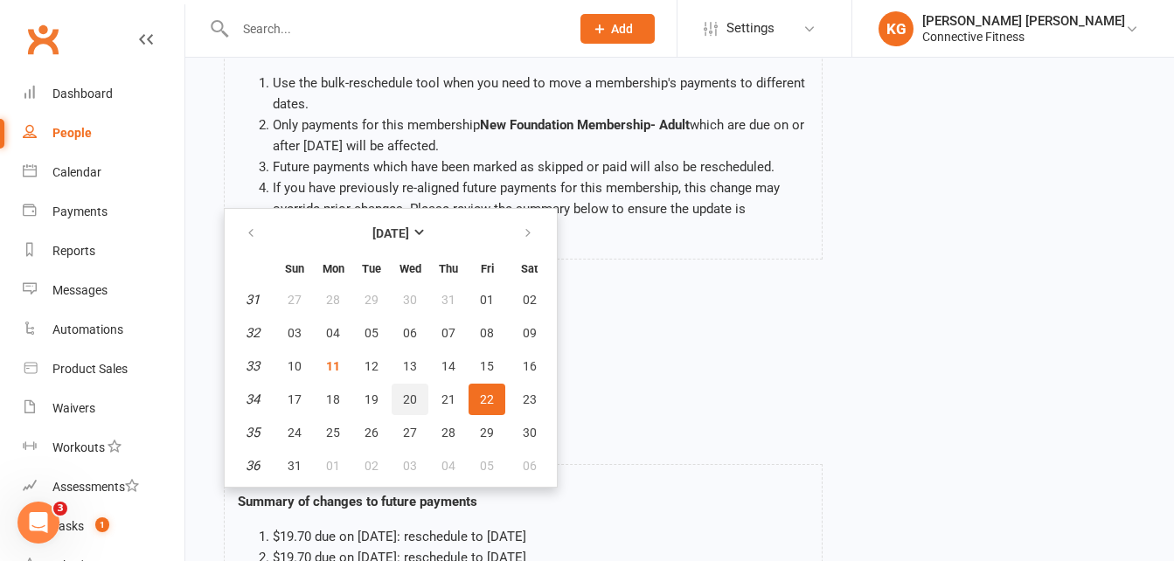
click at [413, 402] on span "20" at bounding box center [410, 399] width 14 height 14
type input "[DATE]"
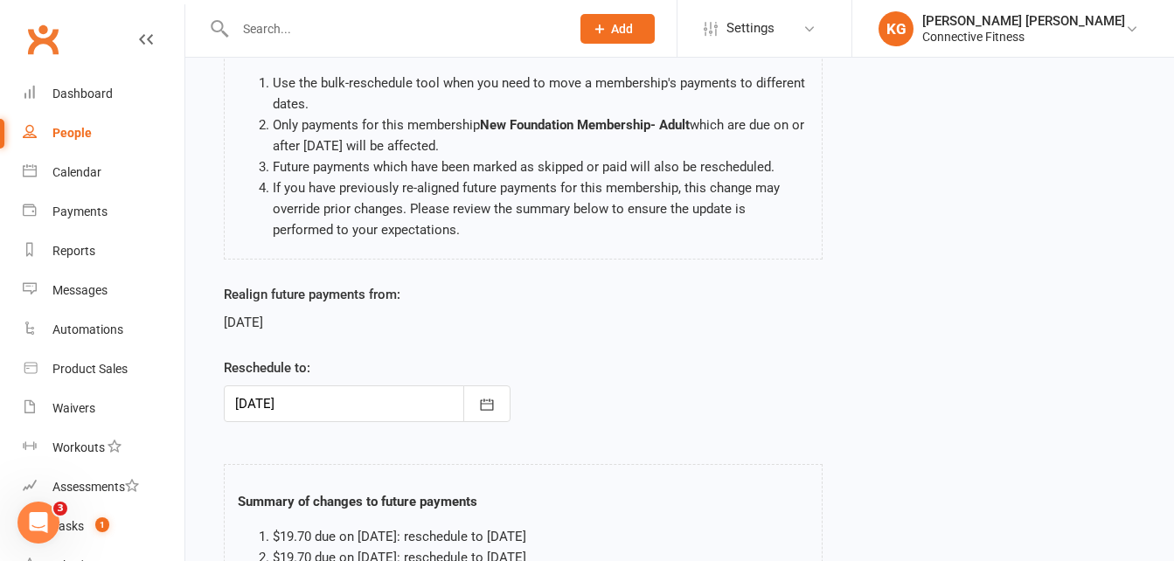
scroll to position [393, 0]
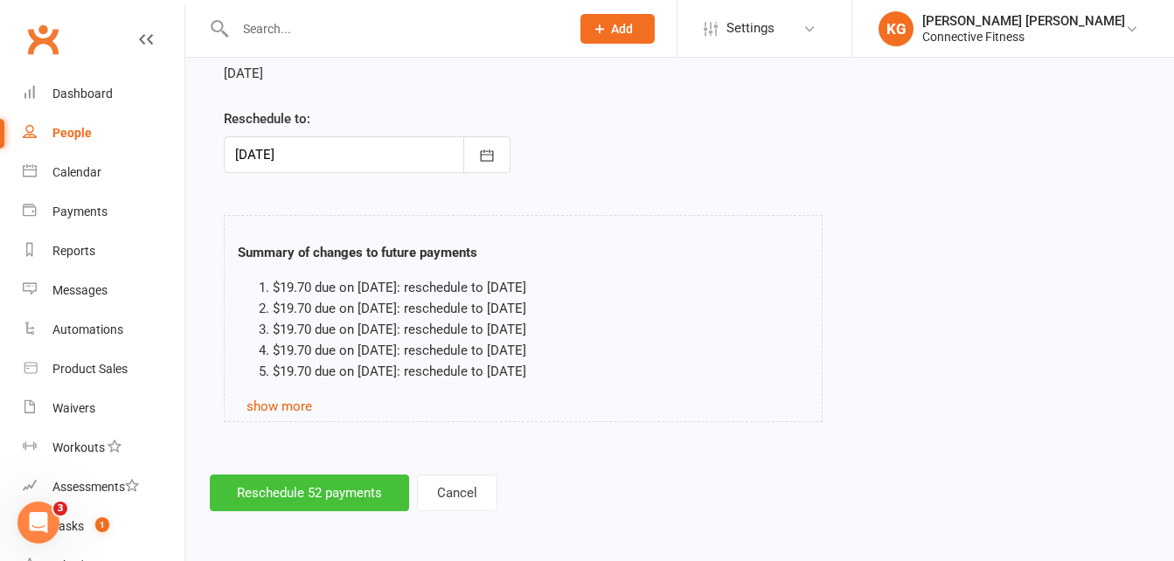
click at [344, 488] on button "Reschedule 52 payments" at bounding box center [309, 493] width 199 height 37
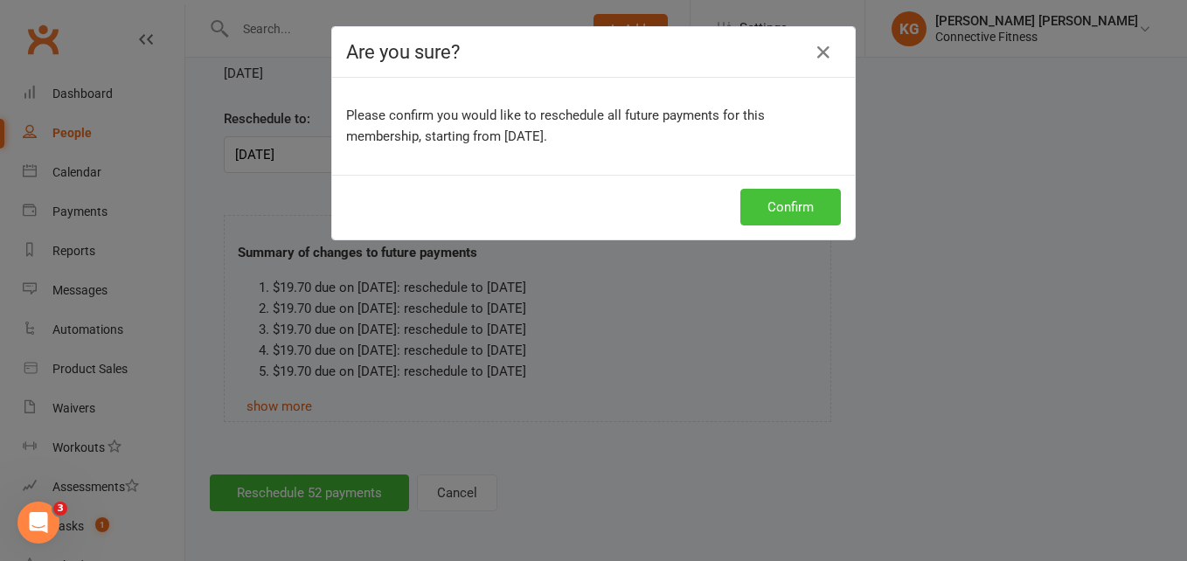
click at [803, 194] on button "Confirm" at bounding box center [790, 207] width 101 height 37
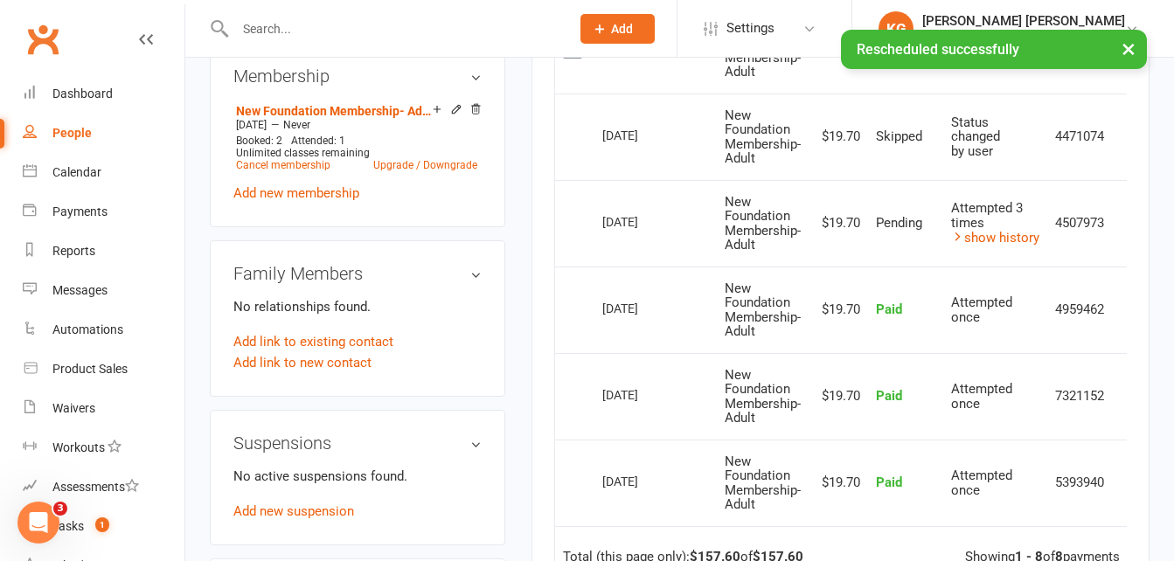
scroll to position [0, 28]
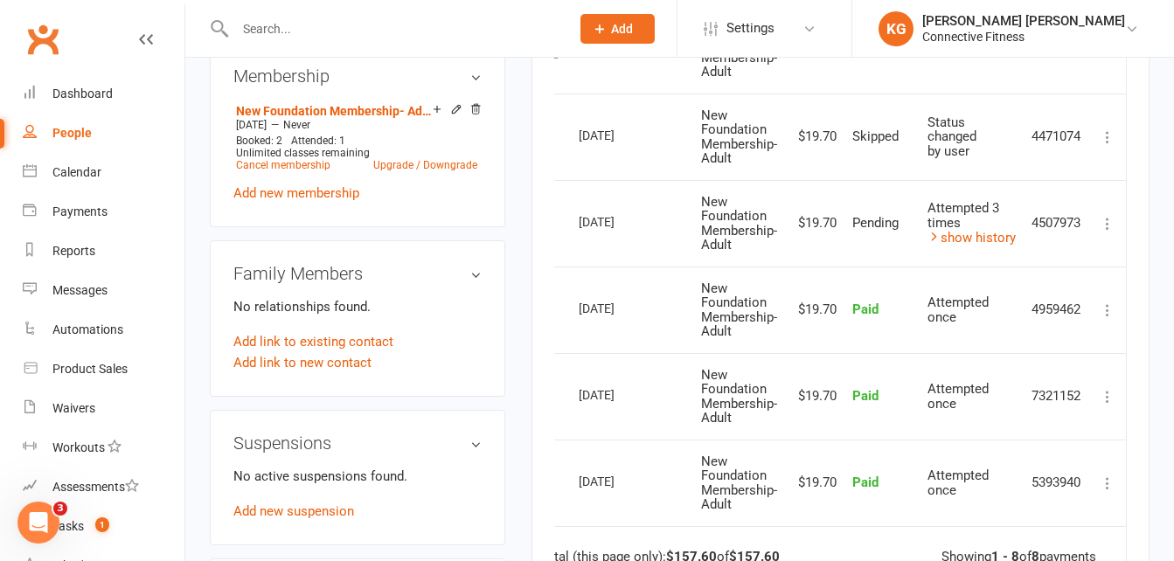
click at [1102, 225] on icon at bounding box center [1107, 223] width 17 height 17
